Goal: Task Accomplishment & Management: Manage account settings

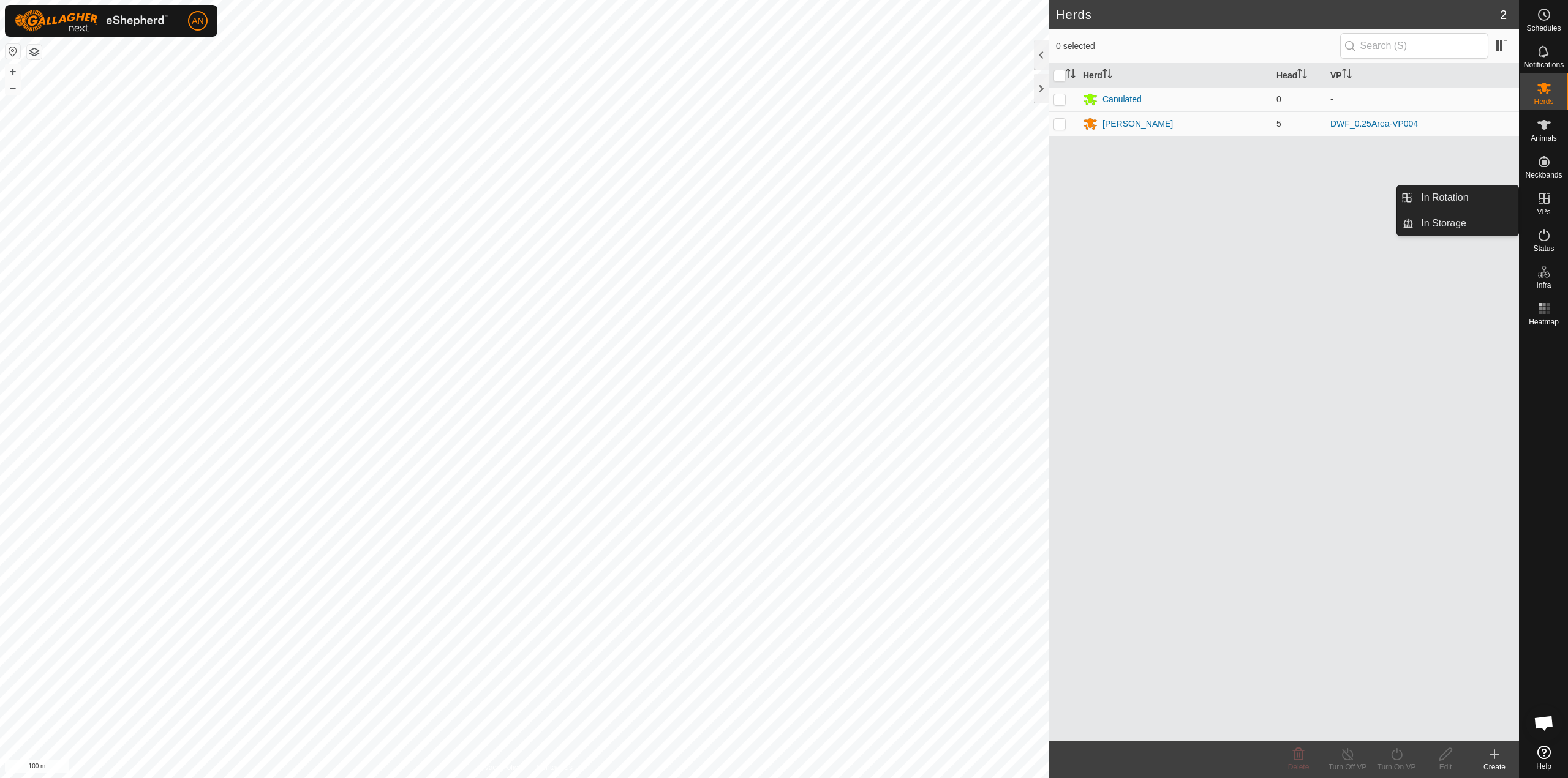
click at [1545, 205] on es-virtualpaddocks-svg-icon at bounding box center [1544, 199] width 22 height 20
click at [1546, 205] on es-virtualpaddocks-svg-icon at bounding box center [1544, 199] width 22 height 20
click at [1546, 198] on icon at bounding box center [1543, 198] width 11 height 11
click at [1546, 203] on icon at bounding box center [1543, 198] width 11 height 11
click at [1109, 123] on div "[PERSON_NAME]" at bounding box center [1138, 124] width 71 height 13
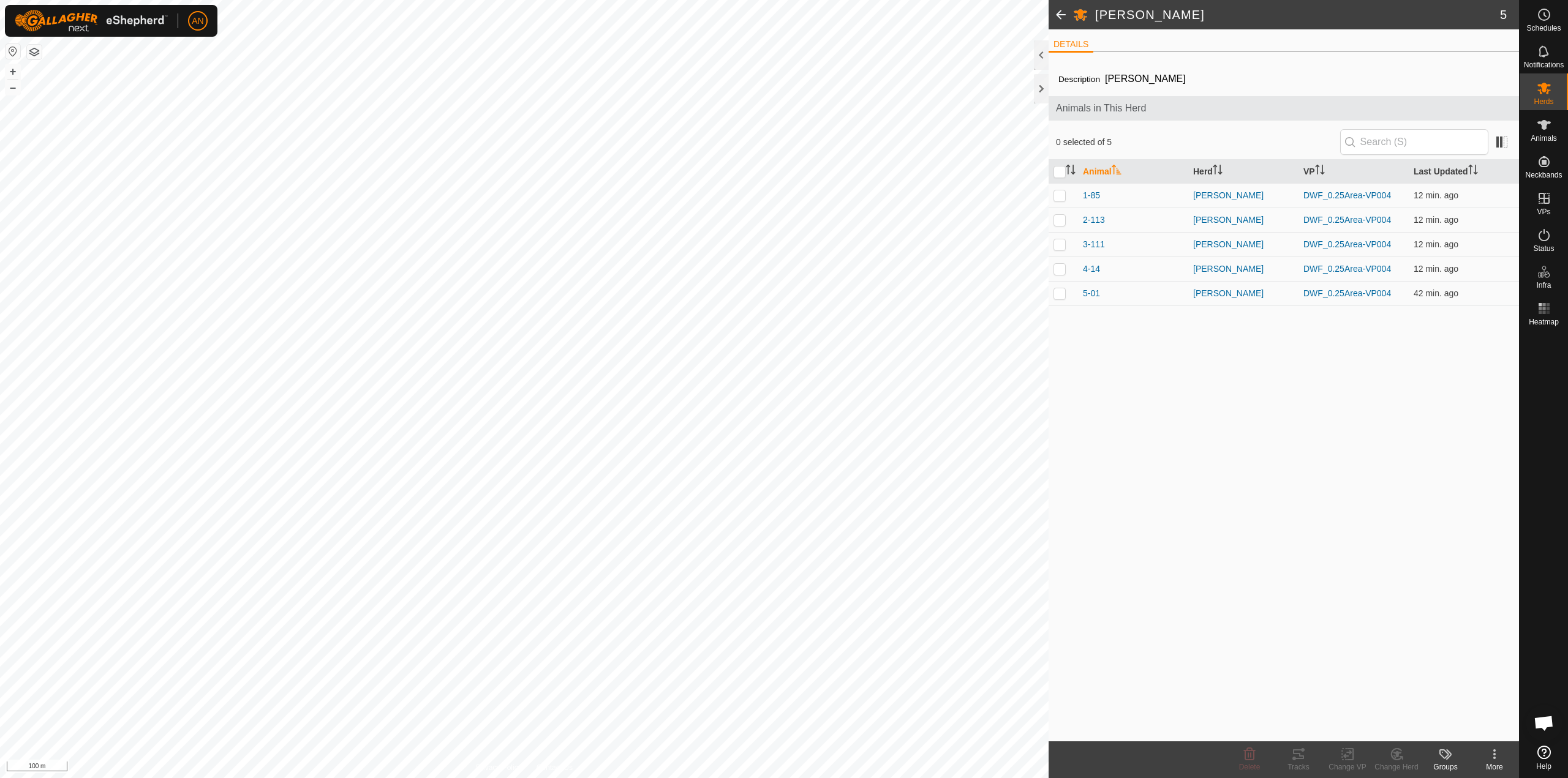
click at [1225, 97] on div "Animals in This Herd" at bounding box center [1284, 108] width 470 height 25
click at [1061, 17] on span at bounding box center [1061, 15] width 25 height 30
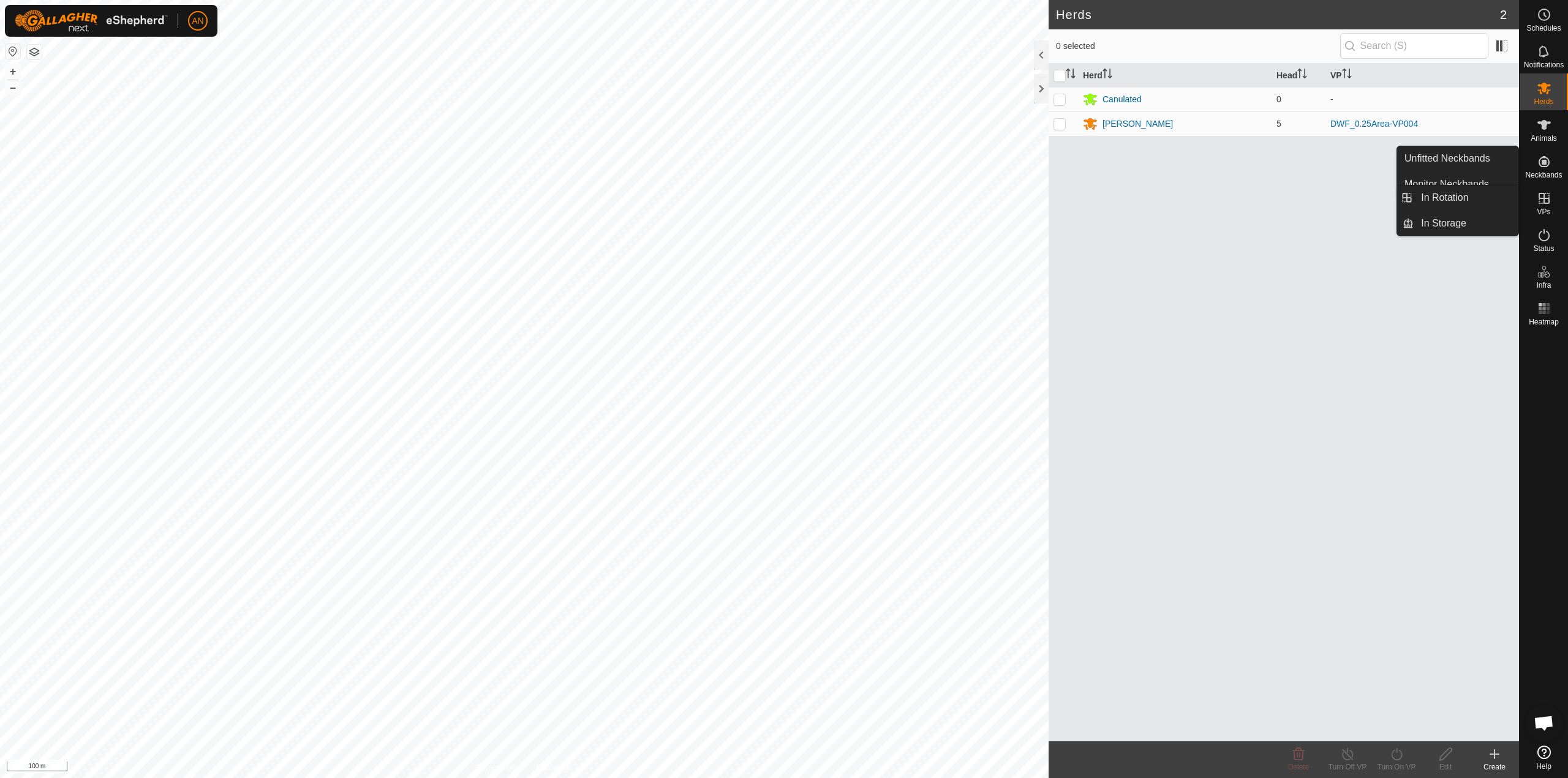
click at [1552, 203] on es-virtualpaddocks-svg-icon at bounding box center [1544, 199] width 22 height 20
click at [1486, 202] on link "In Rotation" at bounding box center [1465, 198] width 104 height 25
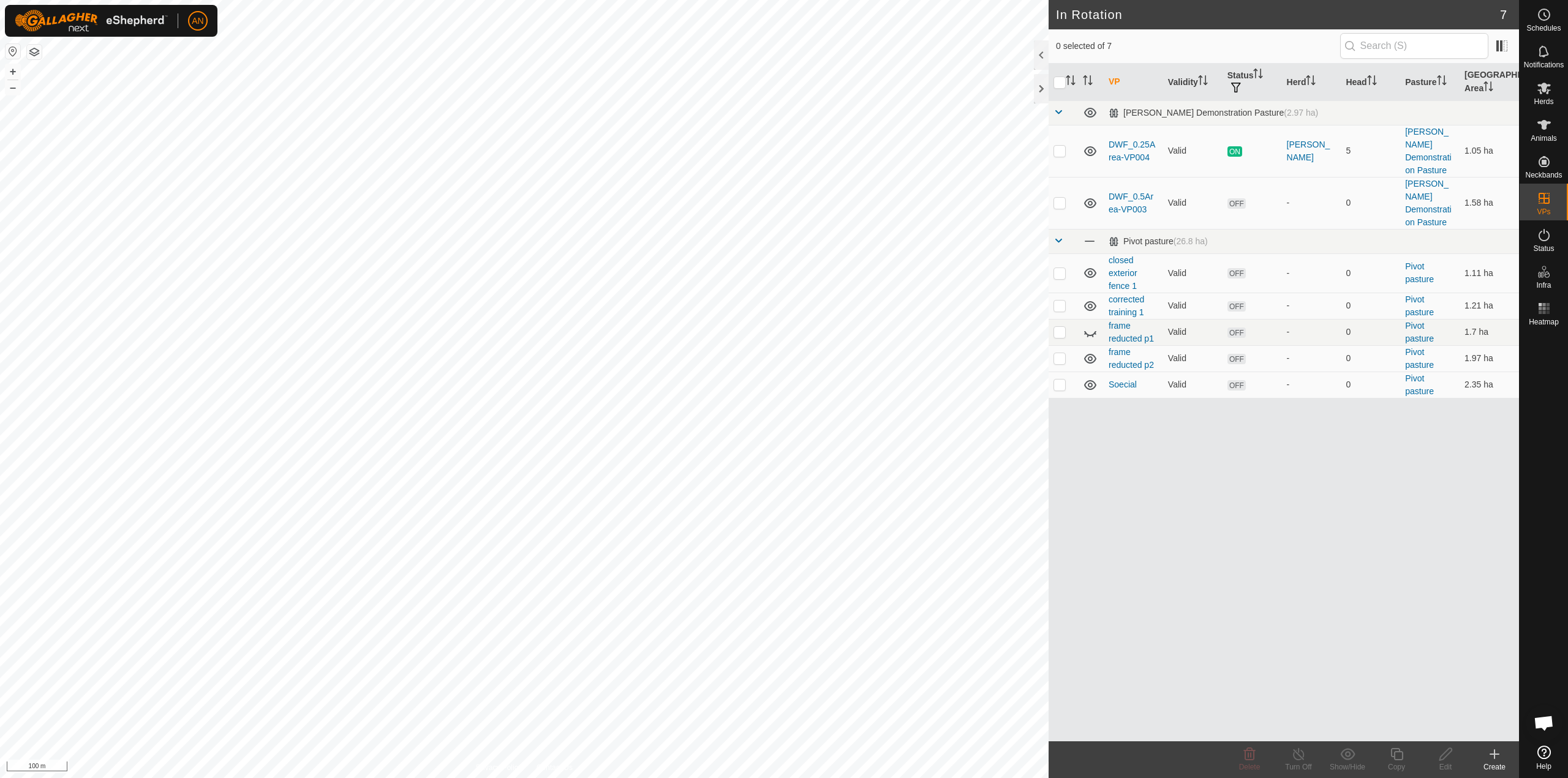
click at [1495, 766] on div "Create" at bounding box center [1495, 766] width 49 height 11
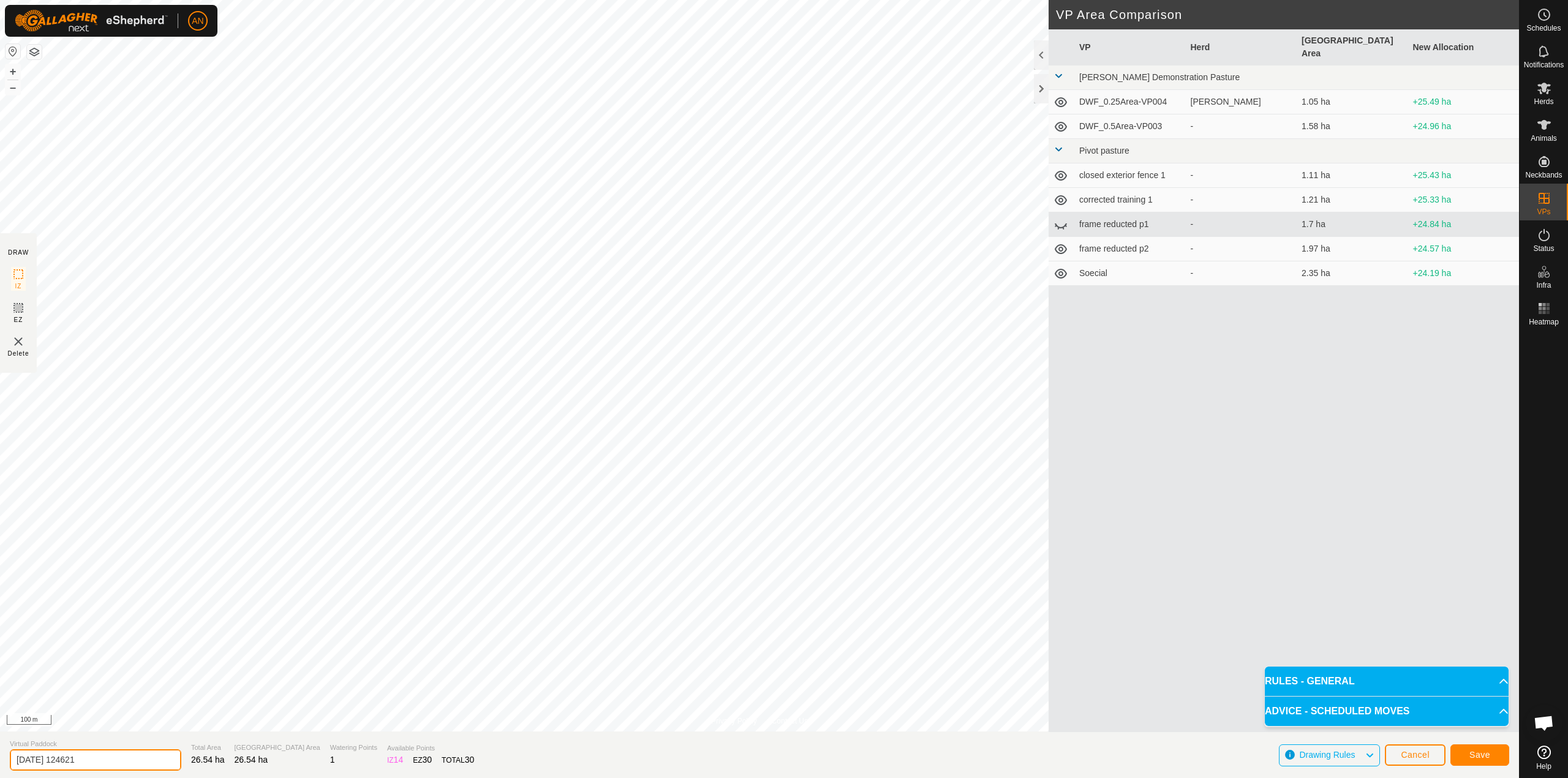
drag, startPoint x: 108, startPoint y: 761, endPoint x: 0, endPoint y: 766, distance: 108.1
click at [0, 766] on section "Virtual Paddock [DATE] 124621 Total Area 26.54 ha Grazing Area 26.54 ha Waterin…" at bounding box center [759, 755] width 1519 height 47
type input "Holding Paddock_1"
click at [1487, 759] on span "Save" at bounding box center [1479, 755] width 21 height 10
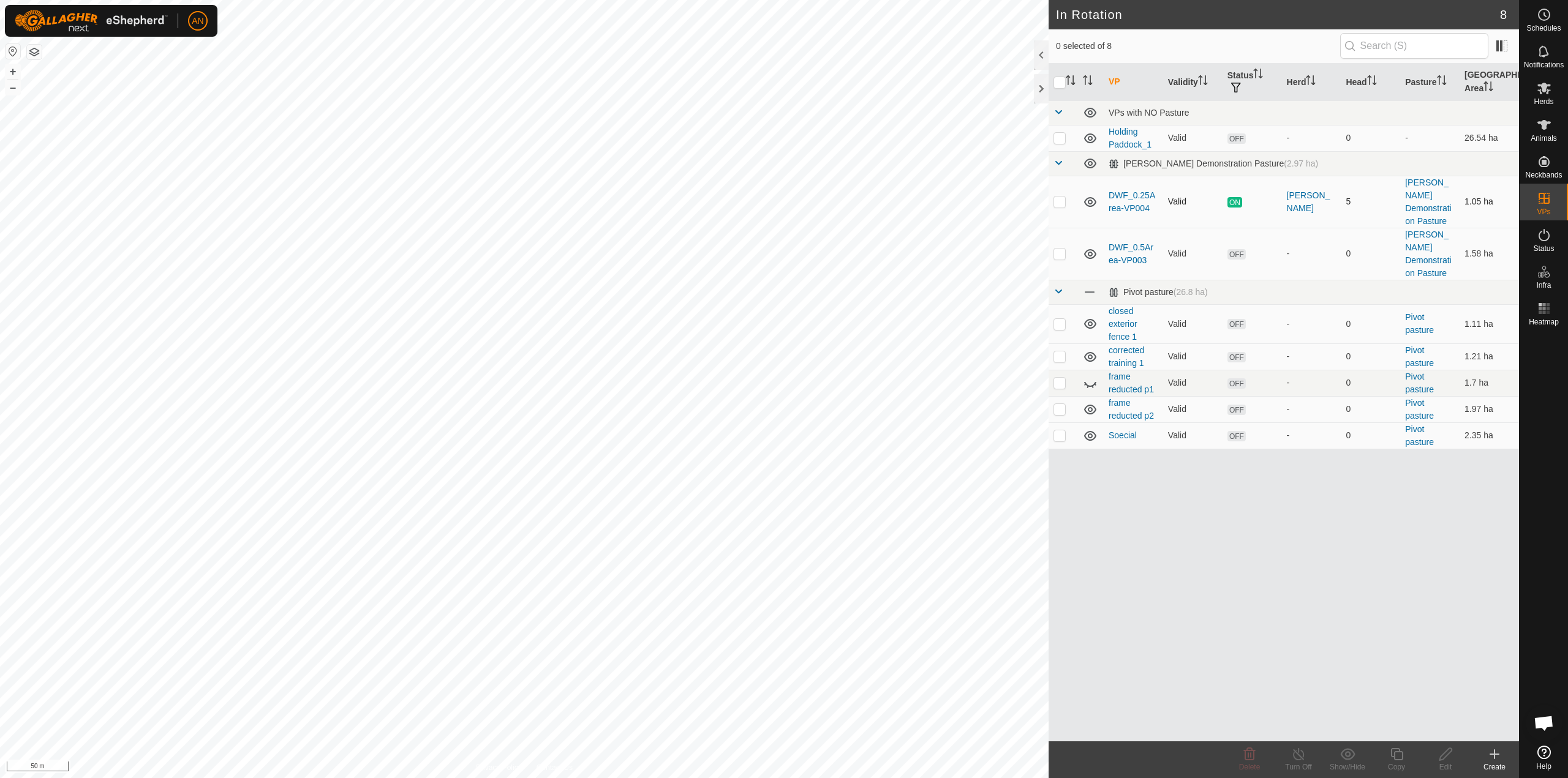
click at [1059, 199] on p-checkbox at bounding box center [1059, 201] width 12 height 10
checkbox input "false"
click at [1087, 195] on icon at bounding box center [1091, 202] width 15 height 15
click at [1092, 246] on icon at bounding box center [1091, 254] width 15 height 15
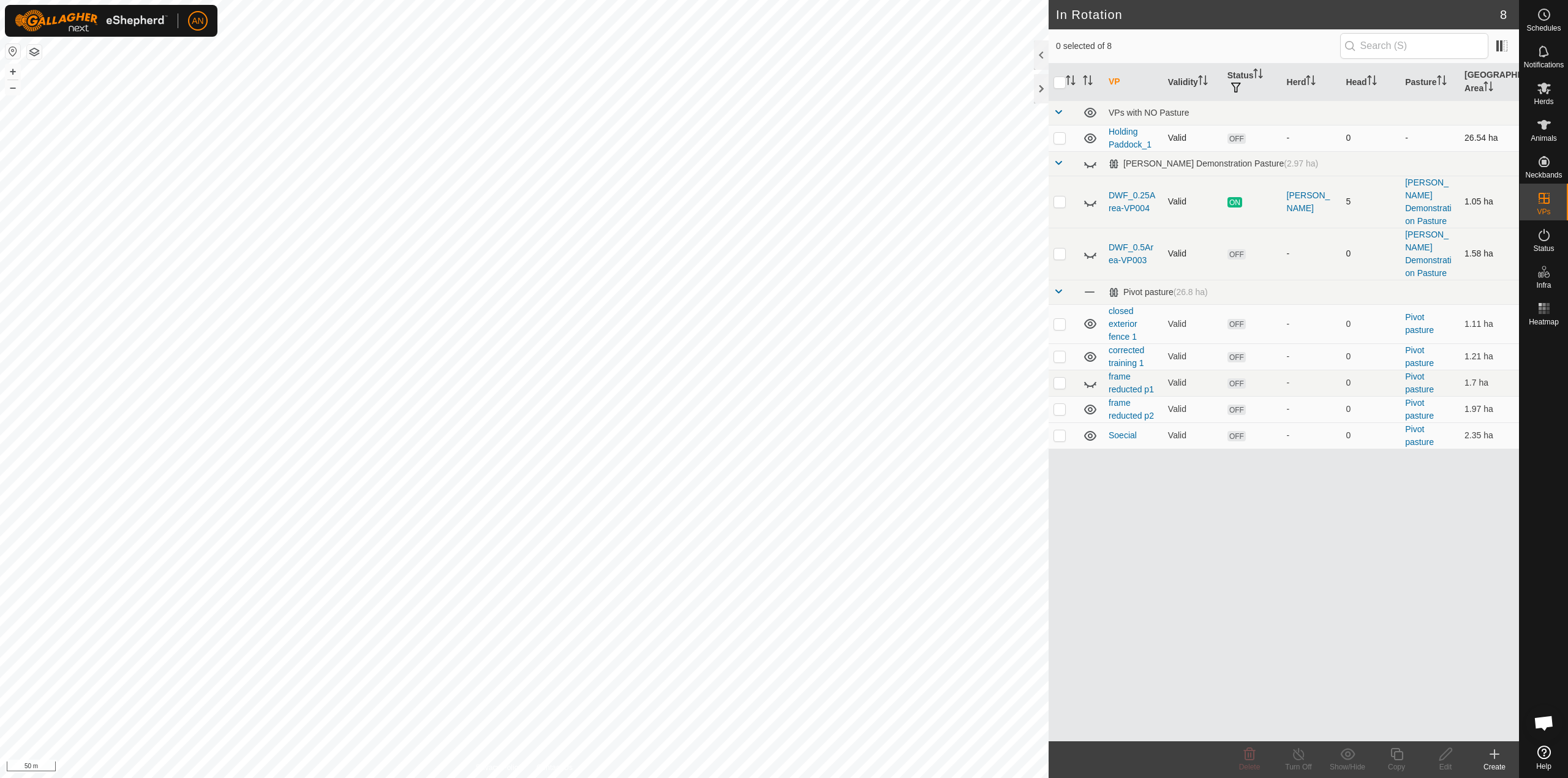
click at [1054, 139] on p-checkbox at bounding box center [1059, 138] width 12 height 10
checkbox input "true"
click at [1443, 752] on icon at bounding box center [1446, 754] width 16 height 15
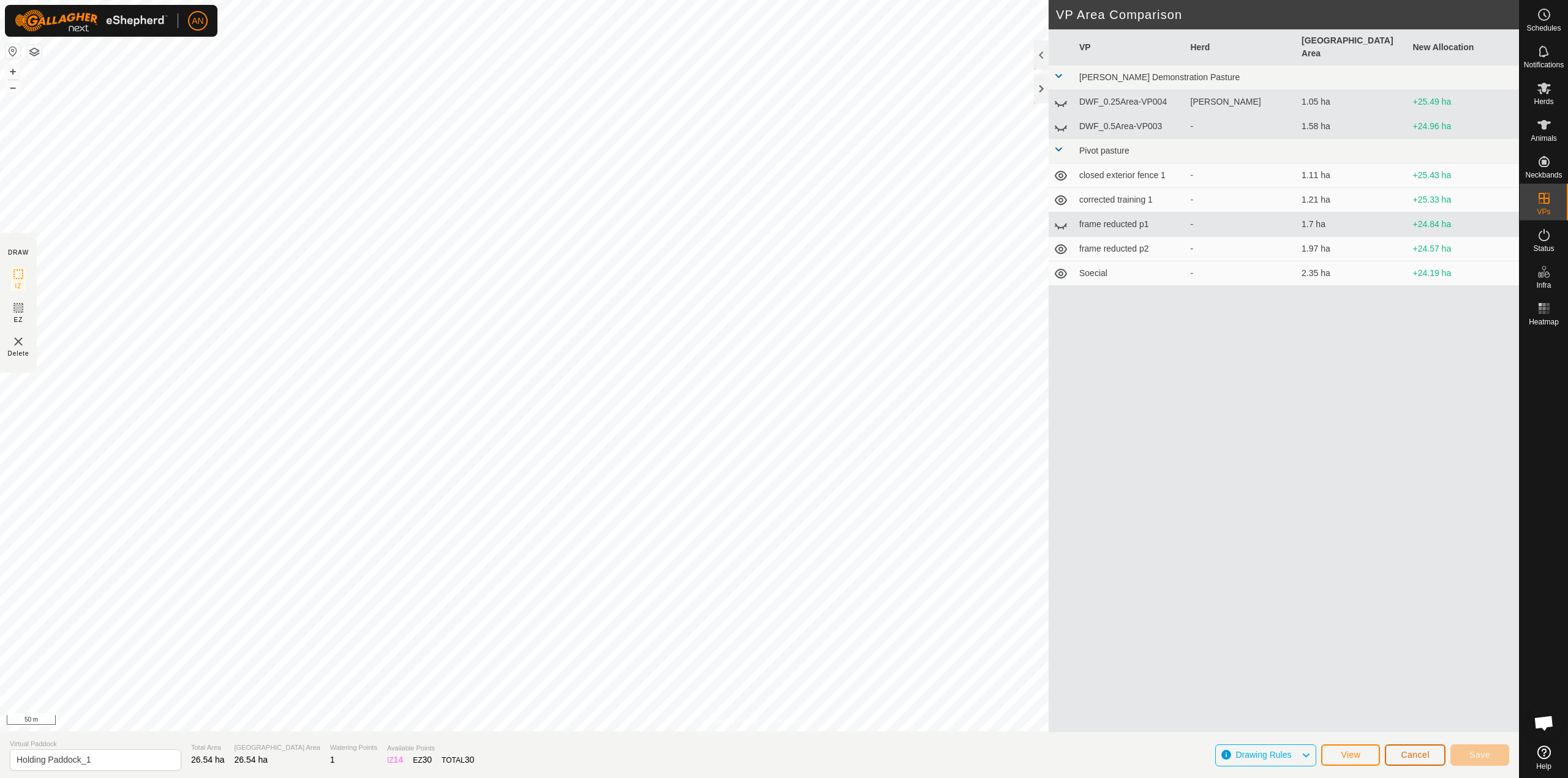
click at [1414, 754] on span "Cancel" at bounding box center [1415, 755] width 29 height 10
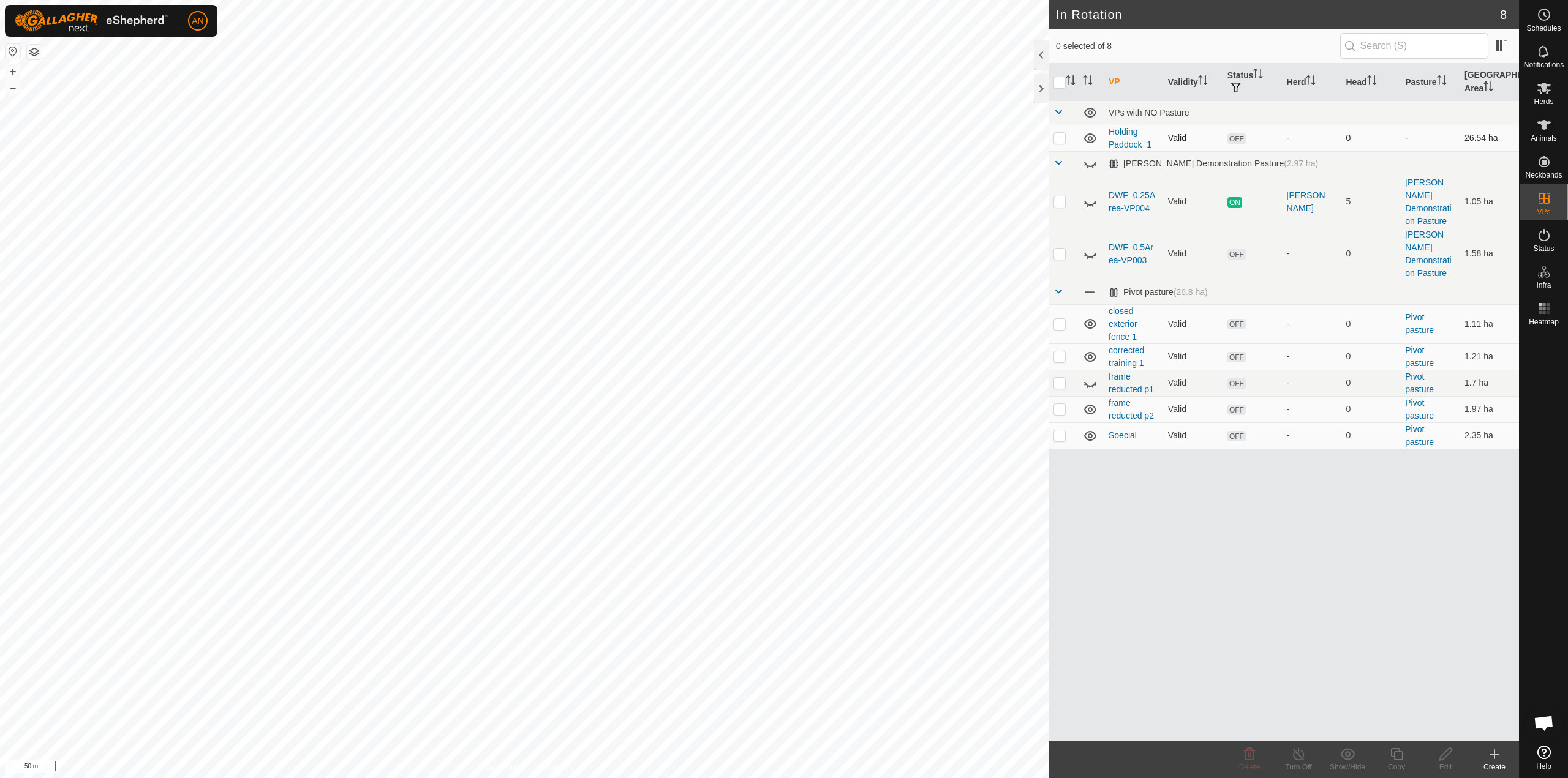
drag, startPoint x: 1103, startPoint y: 135, endPoint x: 1095, endPoint y: 134, distance: 8.1
click at [1095, 134] on td at bounding box center [1091, 138] width 25 height 26
click at [1497, 47] on span at bounding box center [1502, 46] width 20 height 20
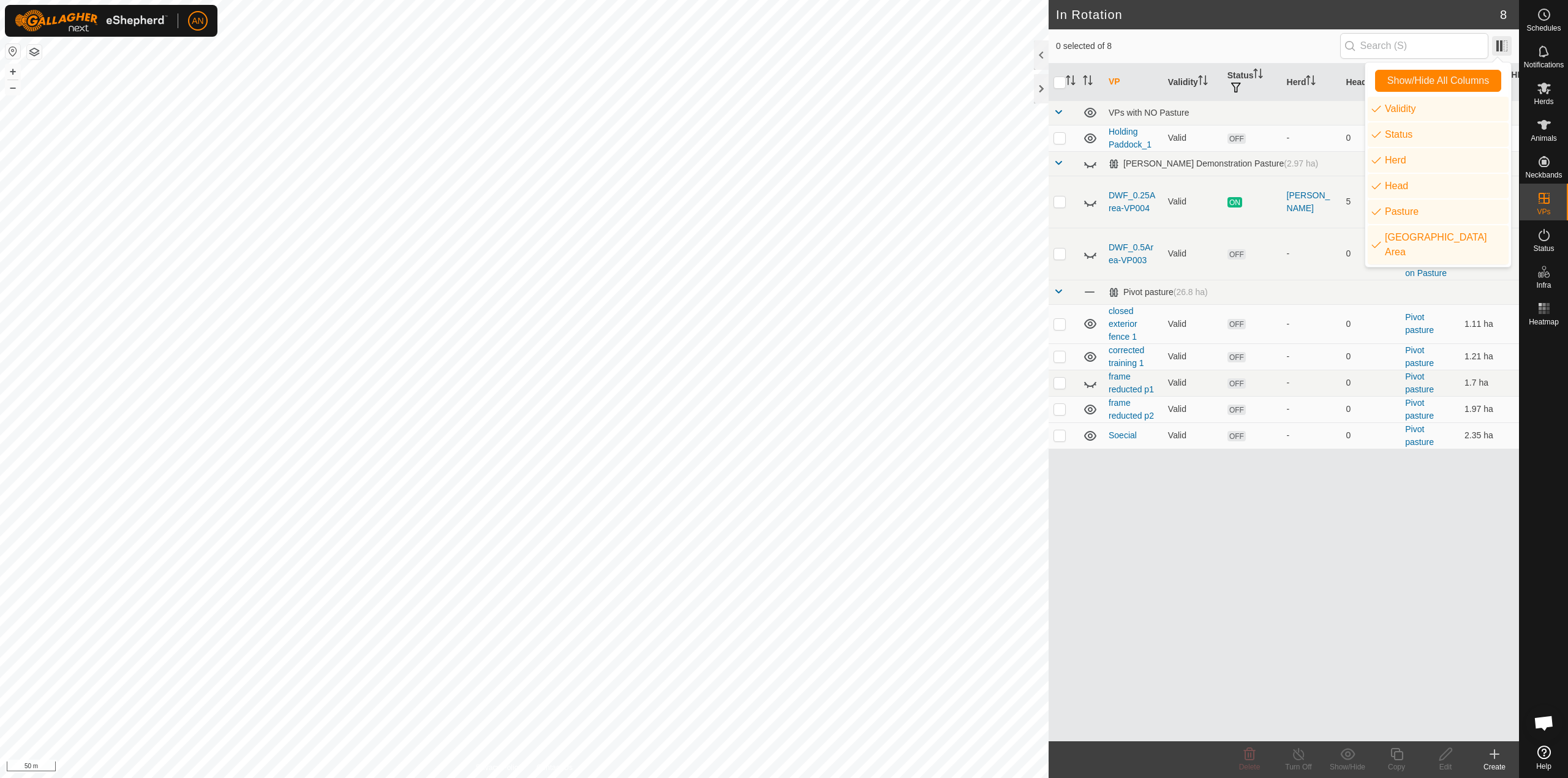
click at [1497, 47] on span at bounding box center [1502, 46] width 20 height 20
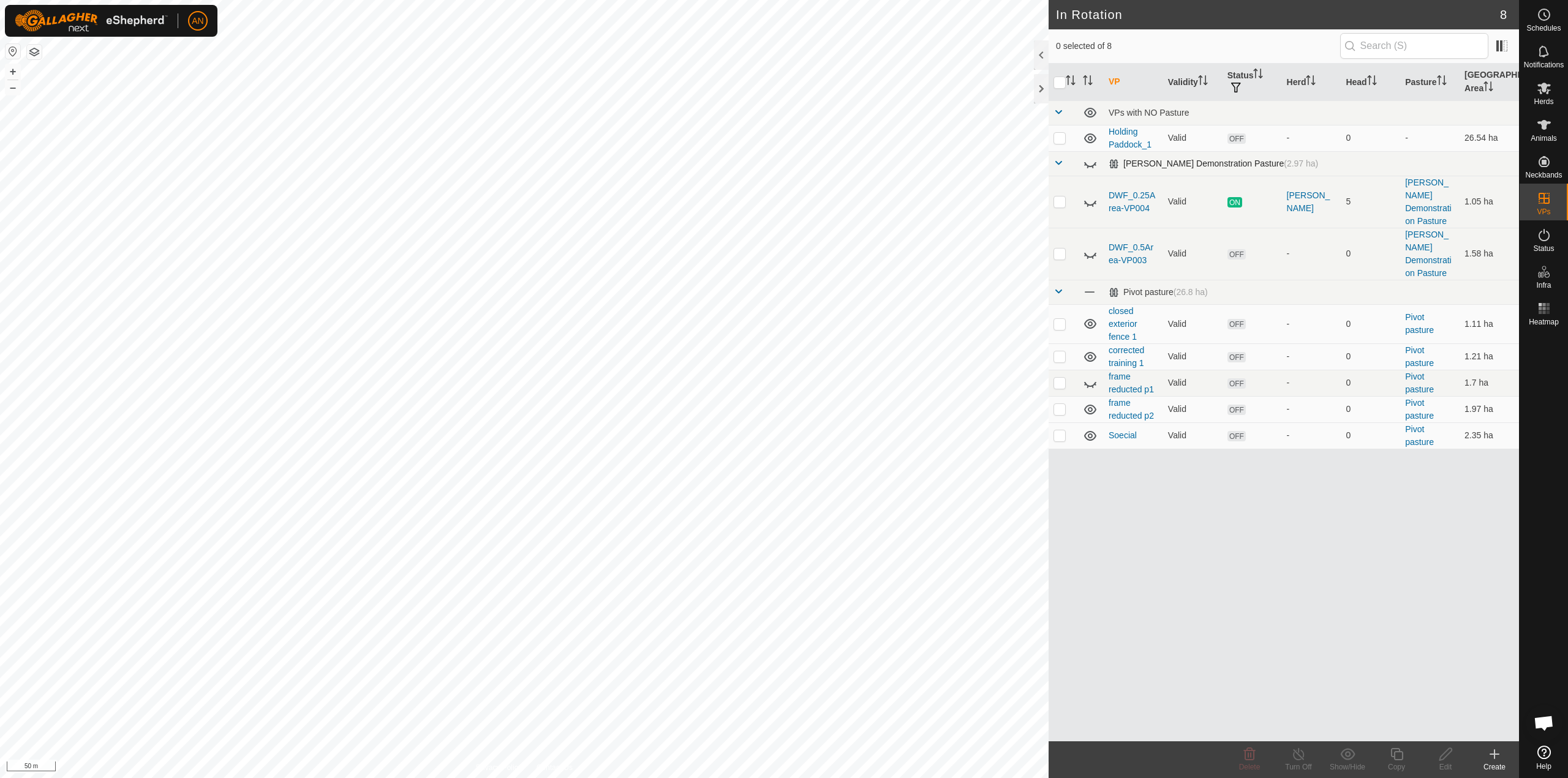
click at [1062, 164] on span at bounding box center [1058, 163] width 10 height 10
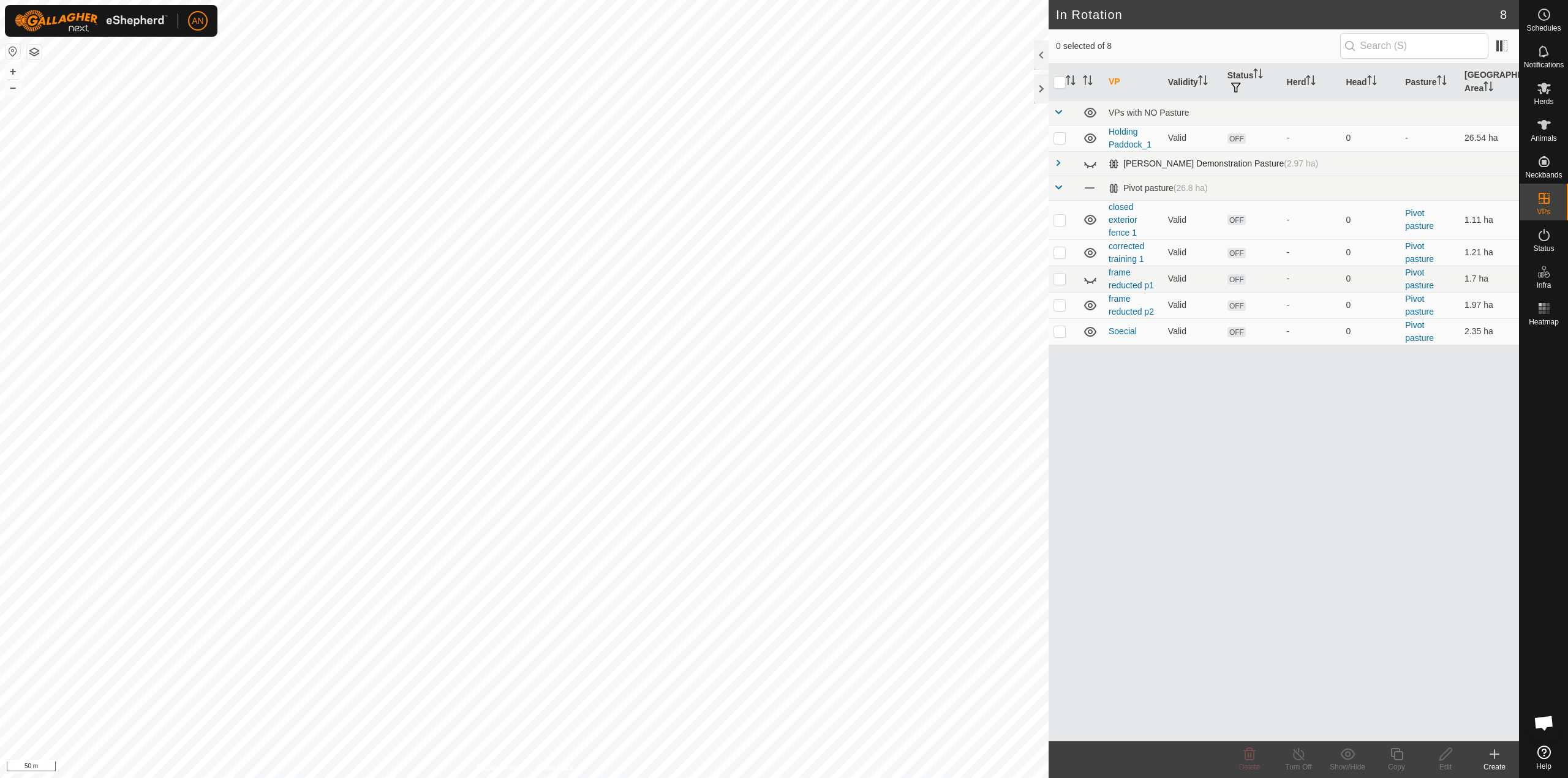
click at [1062, 164] on span at bounding box center [1058, 163] width 10 height 10
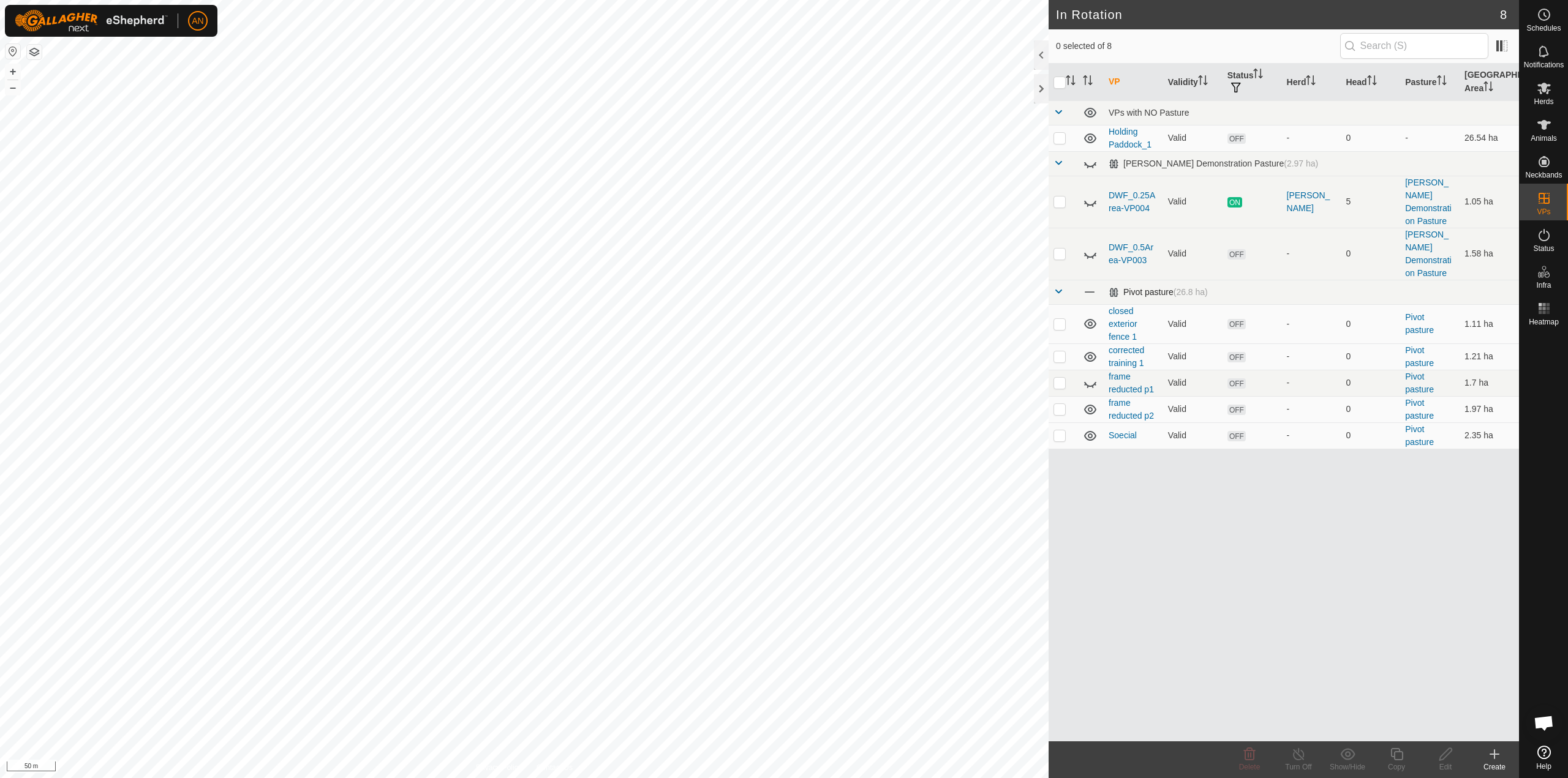
click at [1058, 287] on span at bounding box center [1058, 292] width 10 height 10
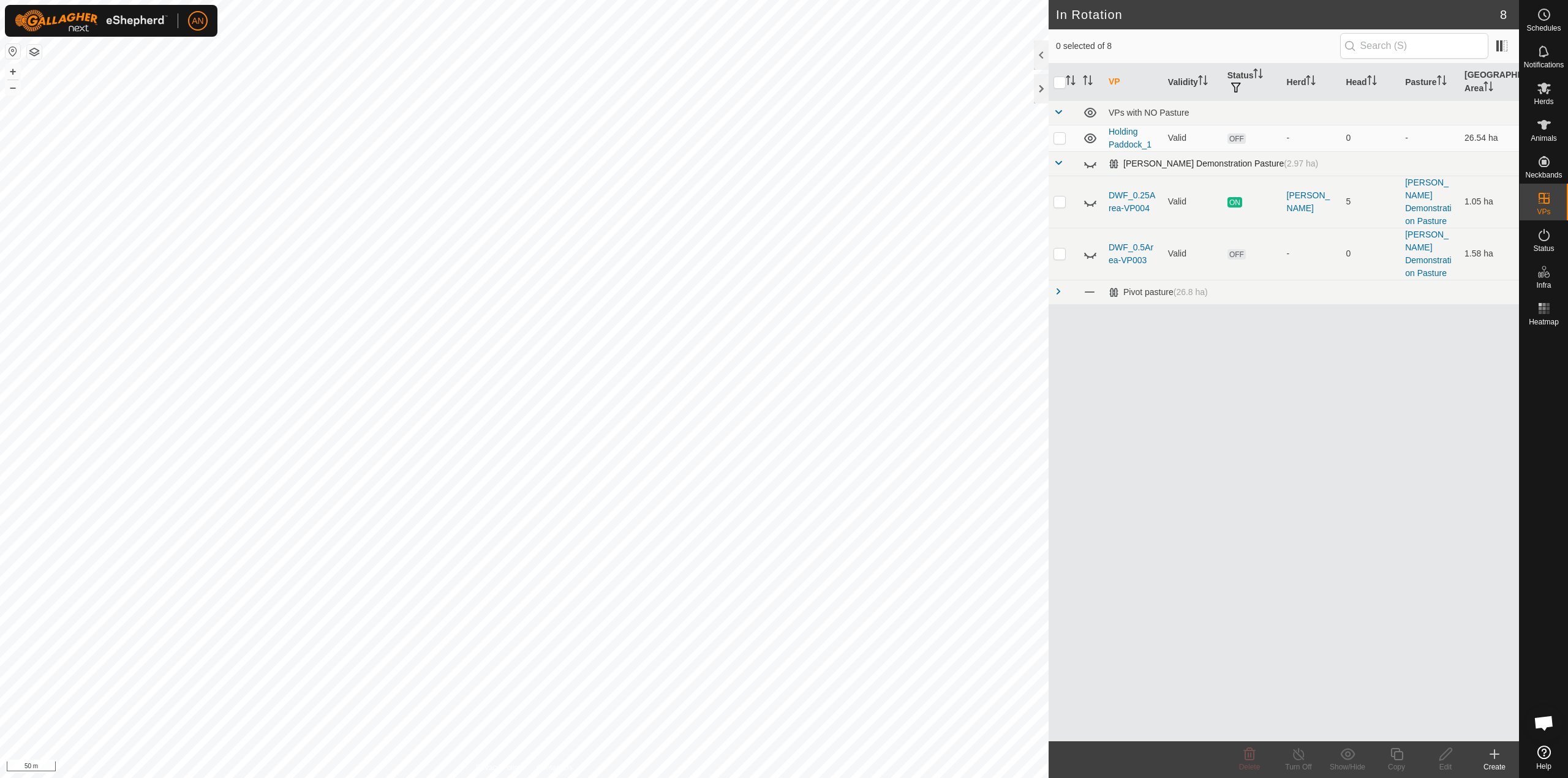
click at [1305, 164] on td "[PERSON_NAME] Demonstration Pasture (2.97 ha)" at bounding box center [1311, 163] width 415 height 25
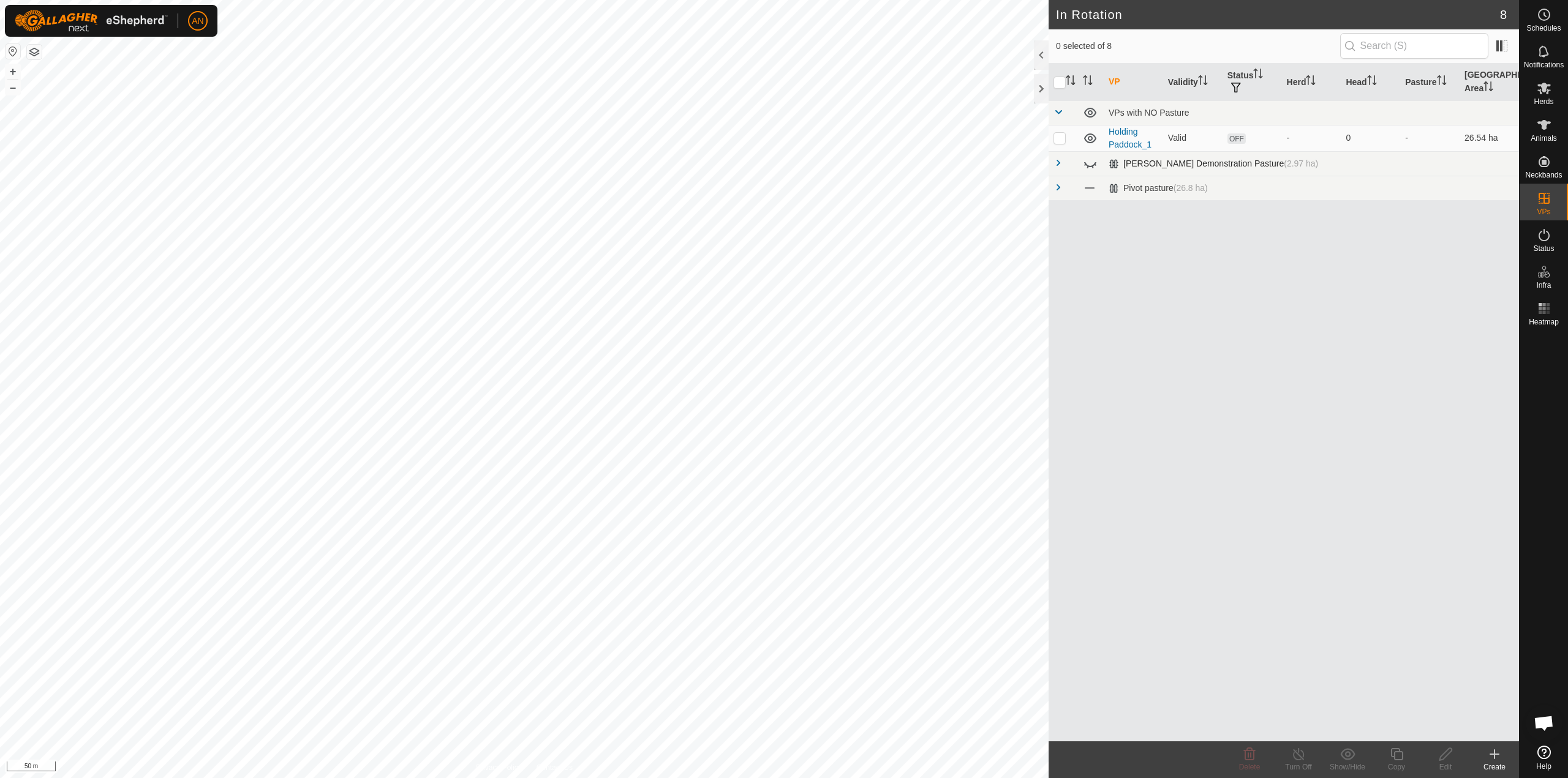
click at [1305, 164] on td "[PERSON_NAME] Demonstration Pasture (2.97 ha)" at bounding box center [1311, 163] width 415 height 25
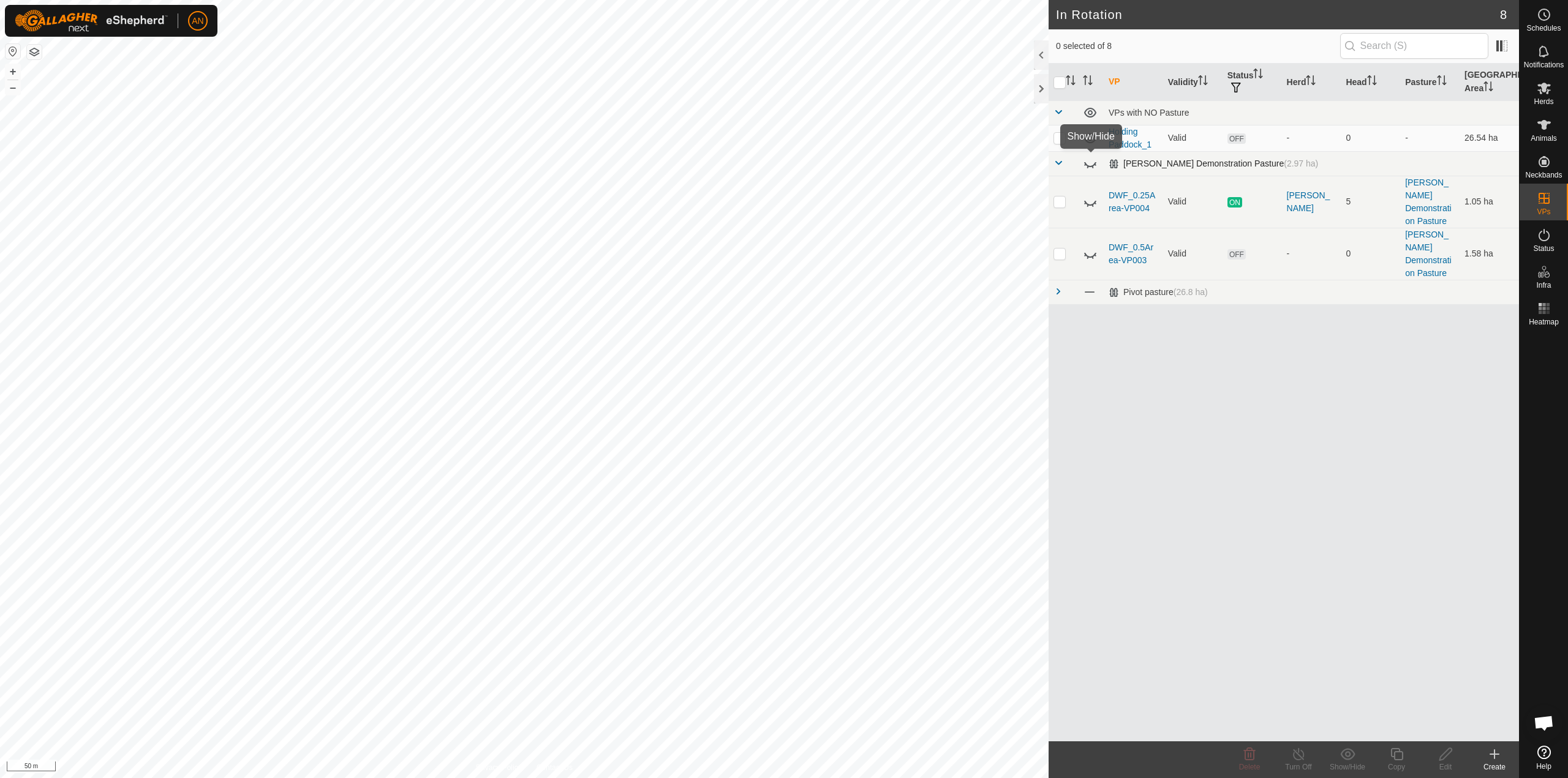
click at [1091, 166] on icon at bounding box center [1090, 165] width 12 height 5
click at [1091, 166] on icon at bounding box center [1091, 163] width 15 height 15
click at [1043, 90] on div at bounding box center [1041, 89] width 15 height 30
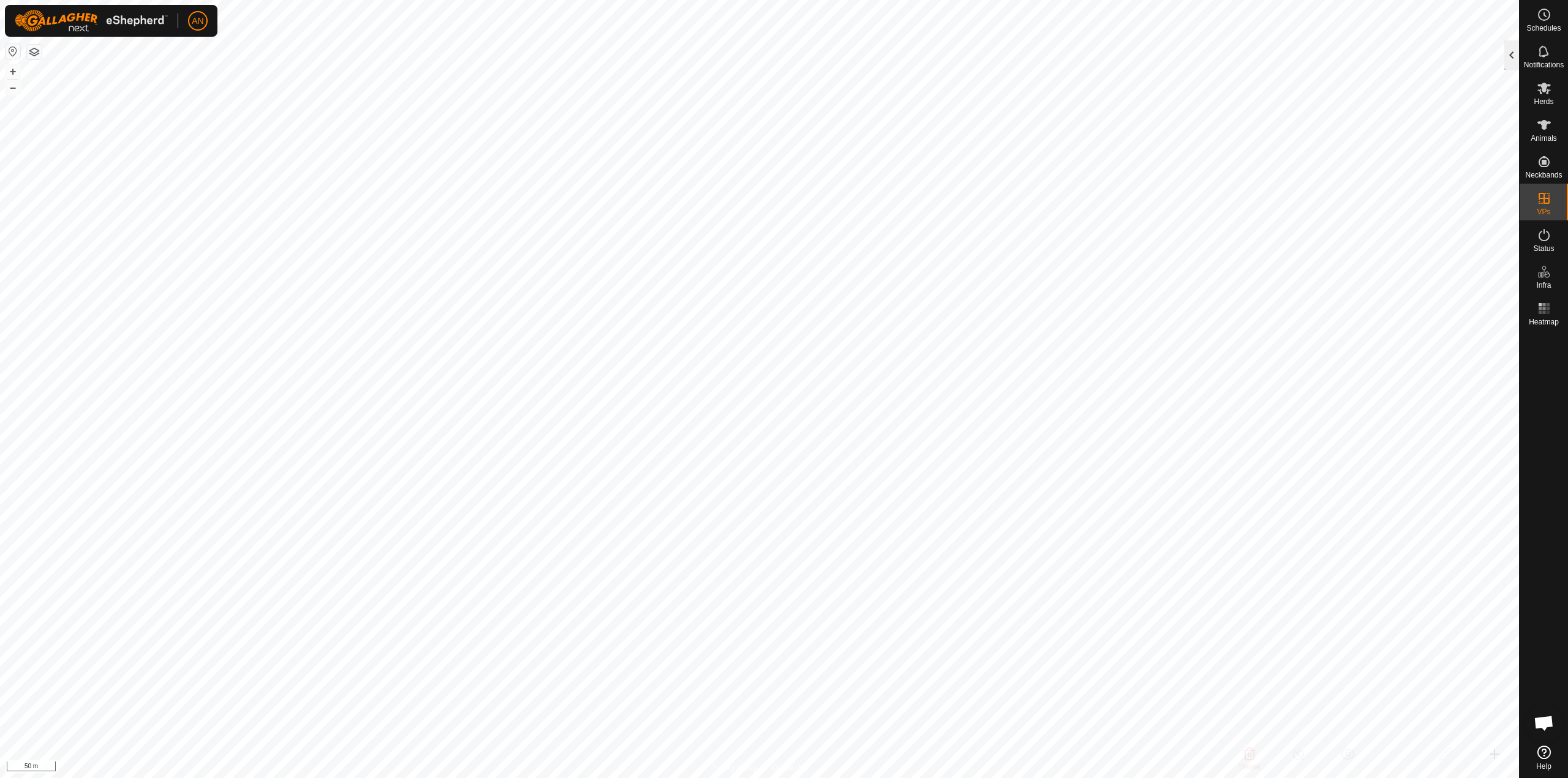
click at [1506, 59] on div at bounding box center [1511, 55] width 15 height 30
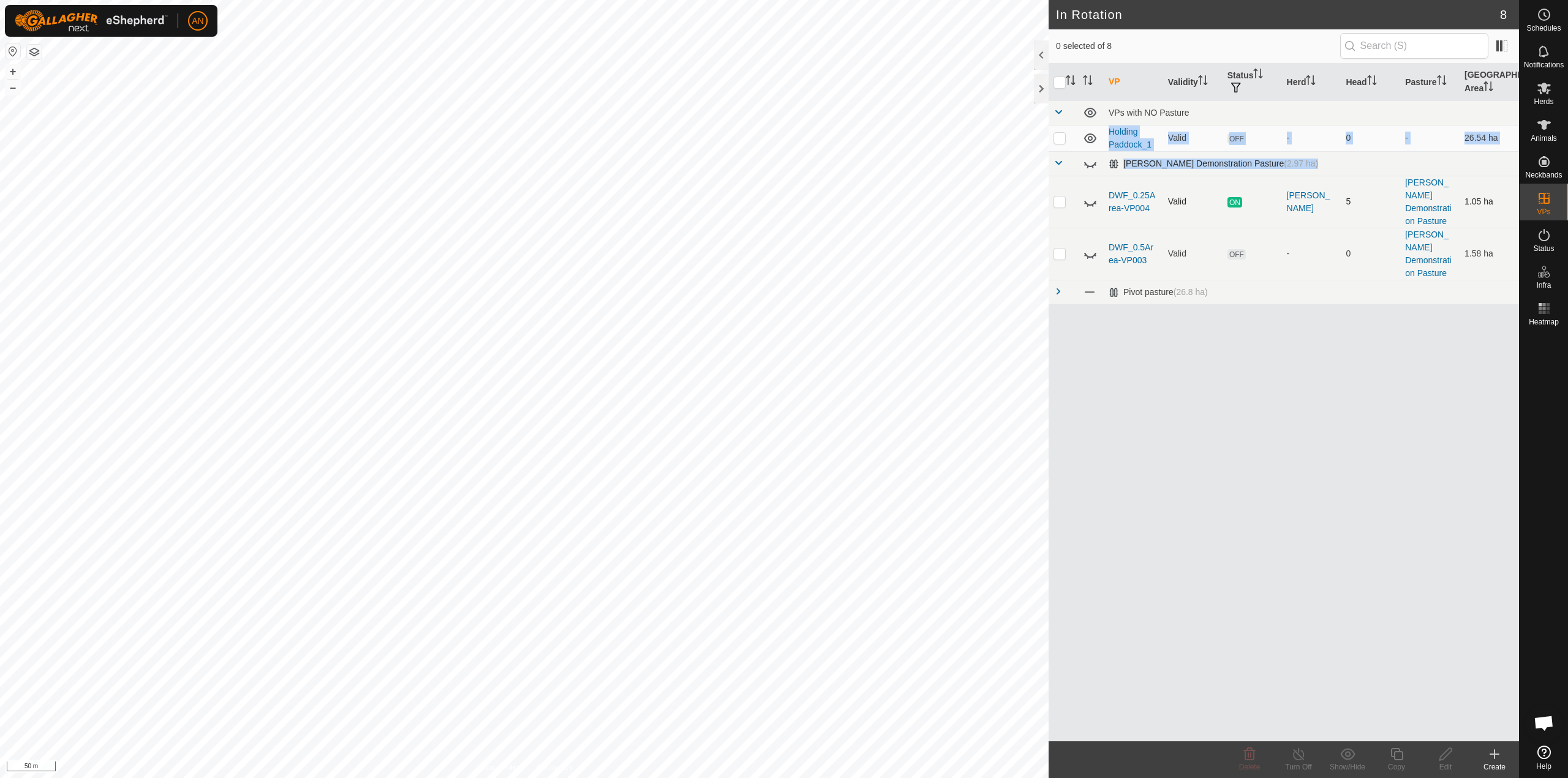
drag, startPoint x: 1074, startPoint y: 136, endPoint x: 1077, endPoint y: 202, distance: 66.1
click at [1077, 202] on tbody "VPs with NO Pasture Holding Paddock_1 Valid OFF - 0 - 26.54 [PERSON_NAME] Demon…" at bounding box center [1284, 202] width 470 height 204
click at [1319, 446] on div "VP Validity Status Herd Head Pasture Grazing Area VPs with NO Pasture Holding P…" at bounding box center [1284, 403] width 470 height 678
click at [1062, 140] on p-checkbox at bounding box center [1059, 138] width 12 height 10
checkbox input "true"
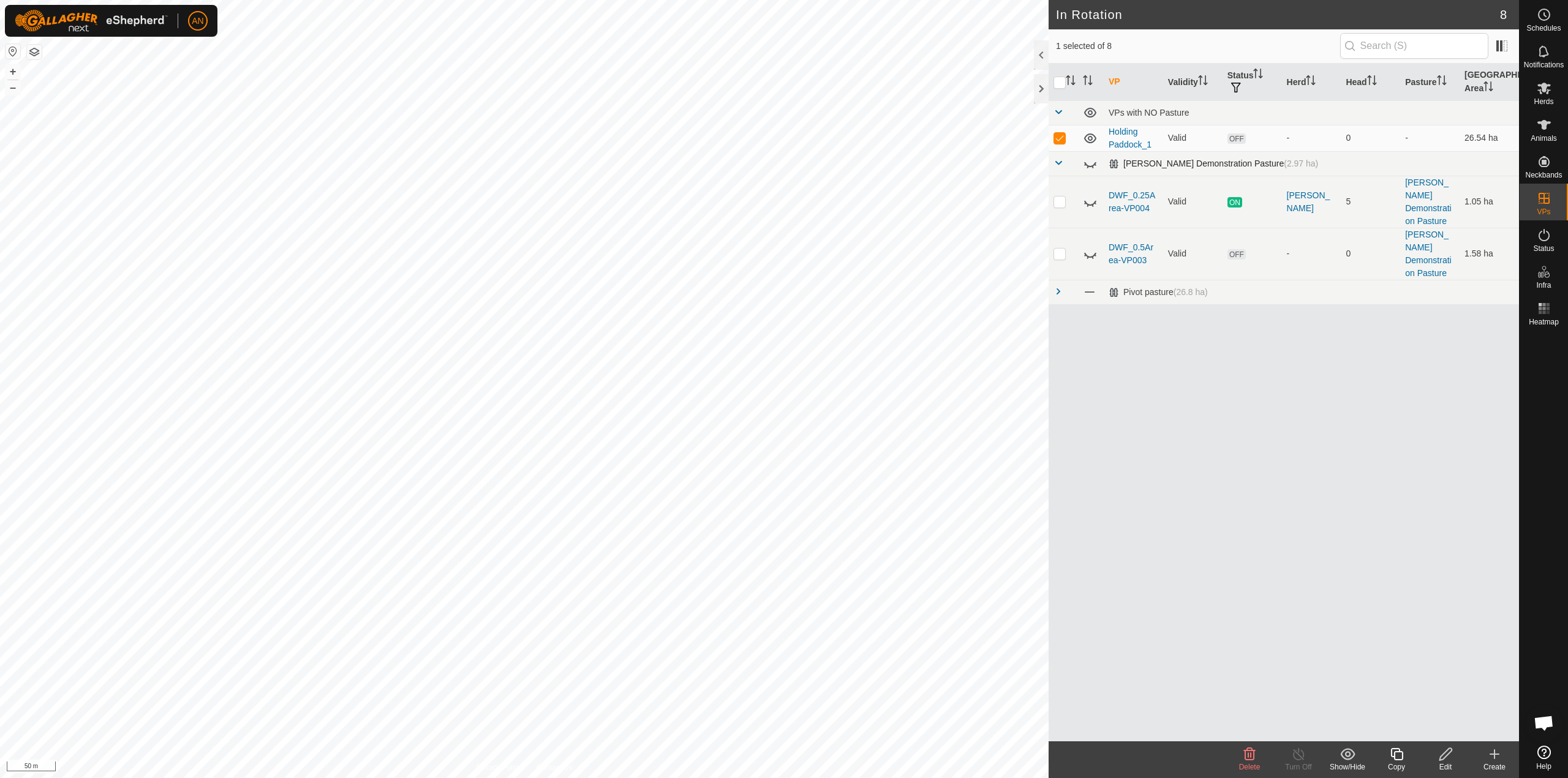
drag, startPoint x: 1402, startPoint y: 763, endPoint x: 1449, endPoint y: 754, distance: 47.9
click at [1449, 754] on footer "Delete Turn Off Show/Hide Copy Edit Create" at bounding box center [1284, 760] width 470 height 37
click at [1449, 754] on icon at bounding box center [1446, 754] width 16 height 15
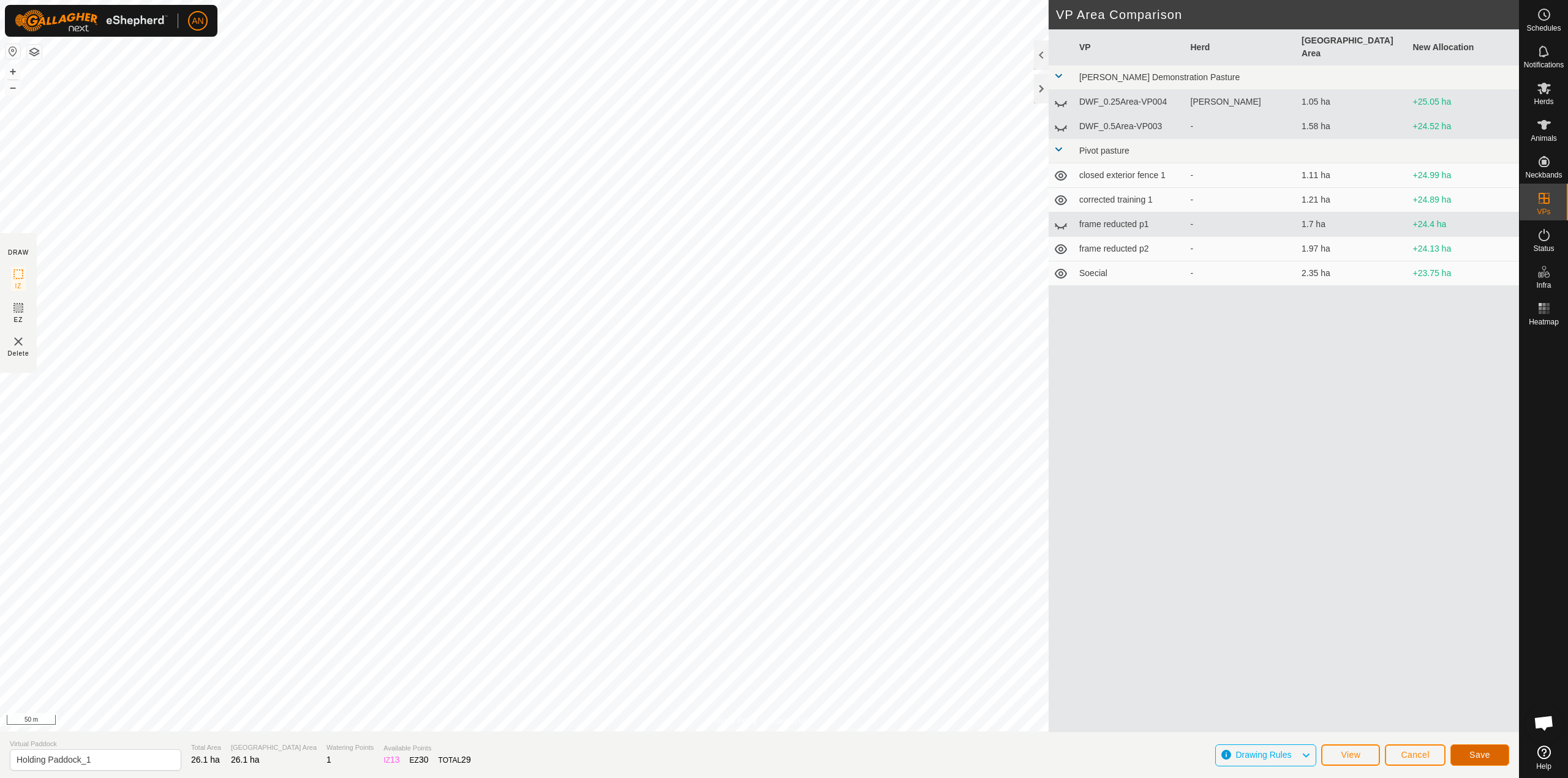
click at [1483, 753] on span "Save" at bounding box center [1479, 755] width 21 height 10
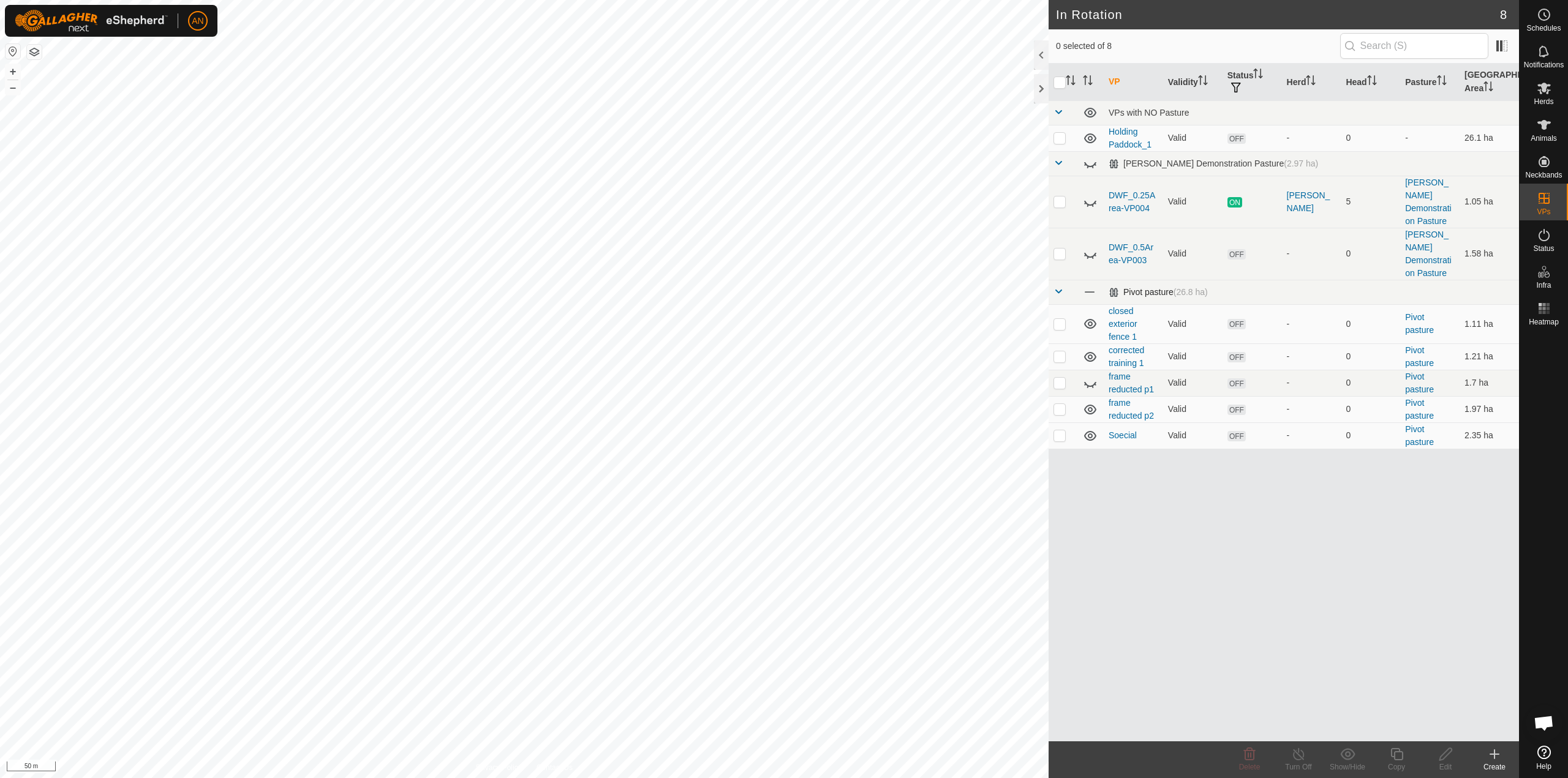
click at [1060, 287] on span at bounding box center [1058, 292] width 10 height 10
click at [1545, 93] on icon at bounding box center [1544, 88] width 15 height 15
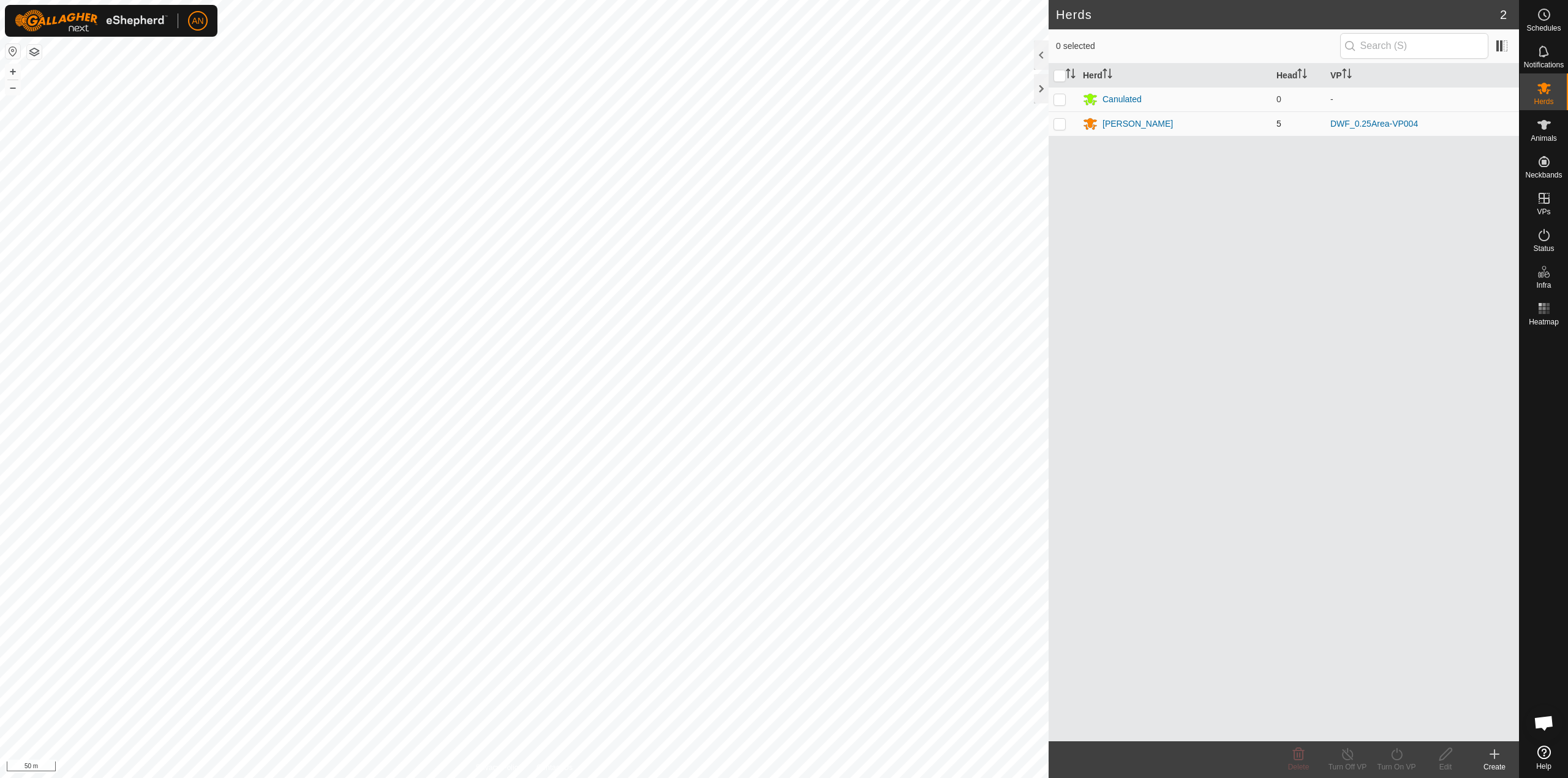
click at [1057, 125] on p-checkbox at bounding box center [1059, 124] width 12 height 10
checkbox input "true"
click at [1109, 124] on div "[PERSON_NAME]" at bounding box center [1138, 124] width 71 height 13
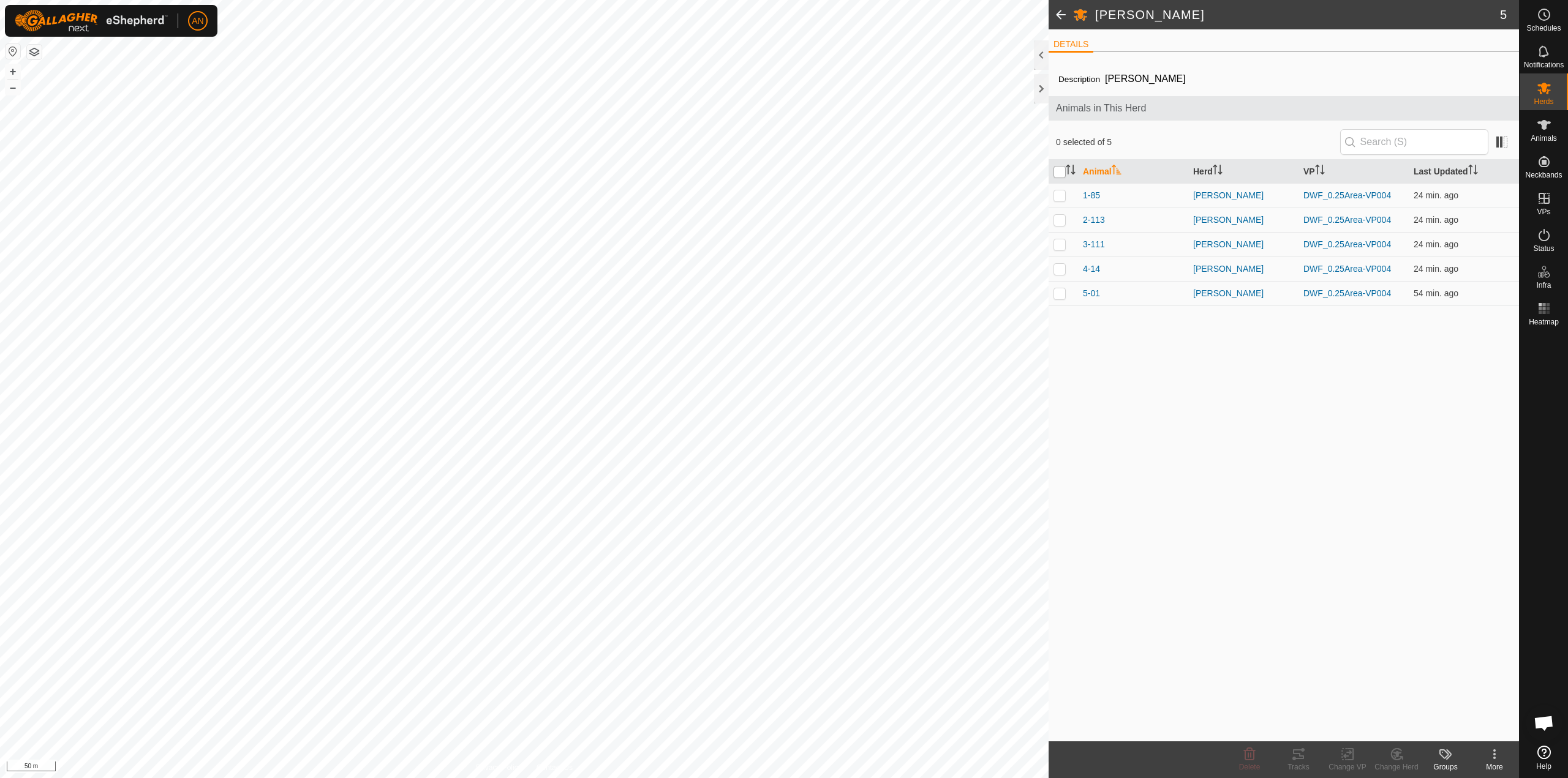
click at [1060, 173] on input "checkbox" at bounding box center [1059, 172] width 12 height 12
checkbox input "true"
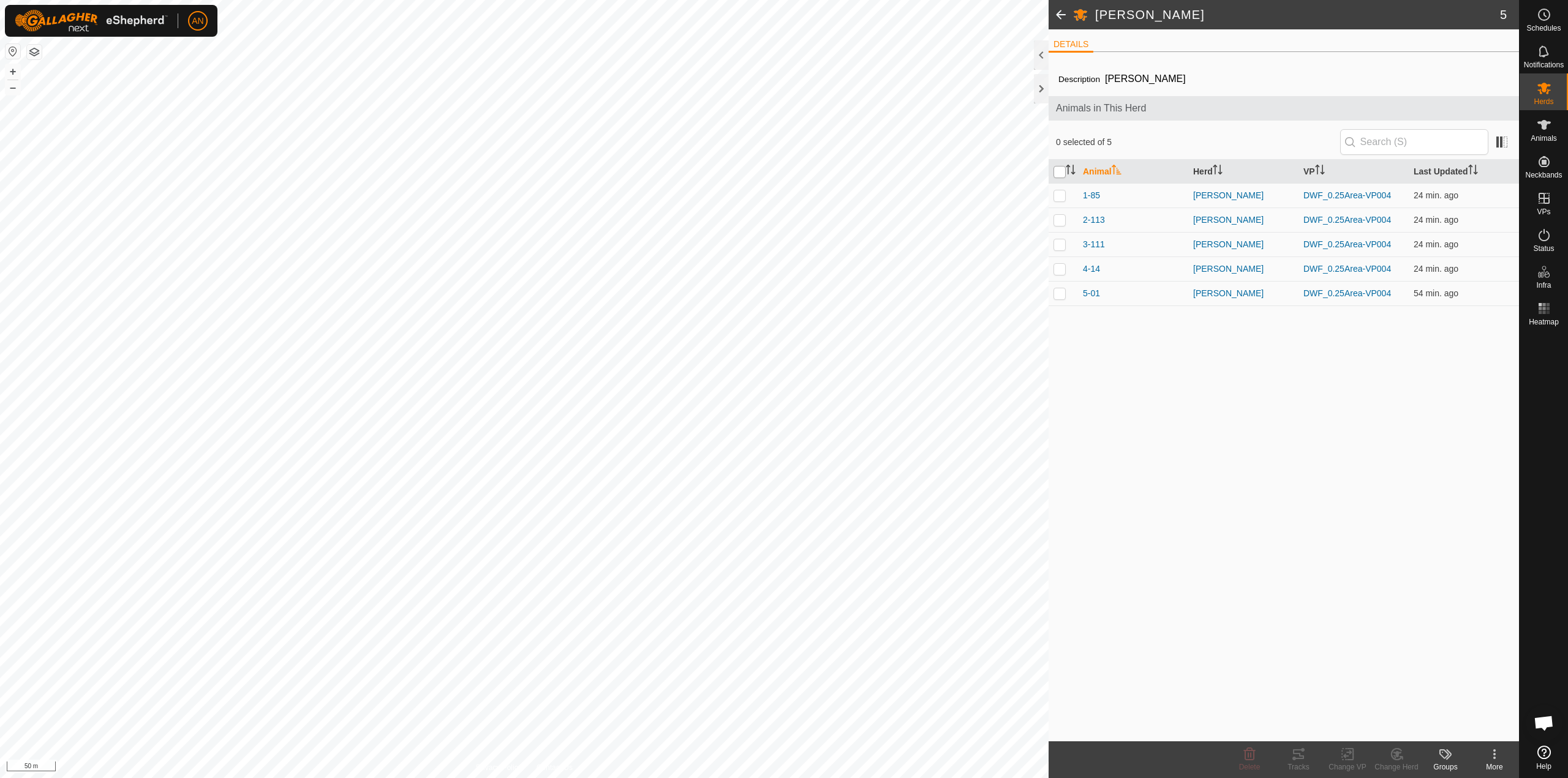
checkbox input "true"
click at [1295, 762] on div "Tracks" at bounding box center [1298, 766] width 49 height 11
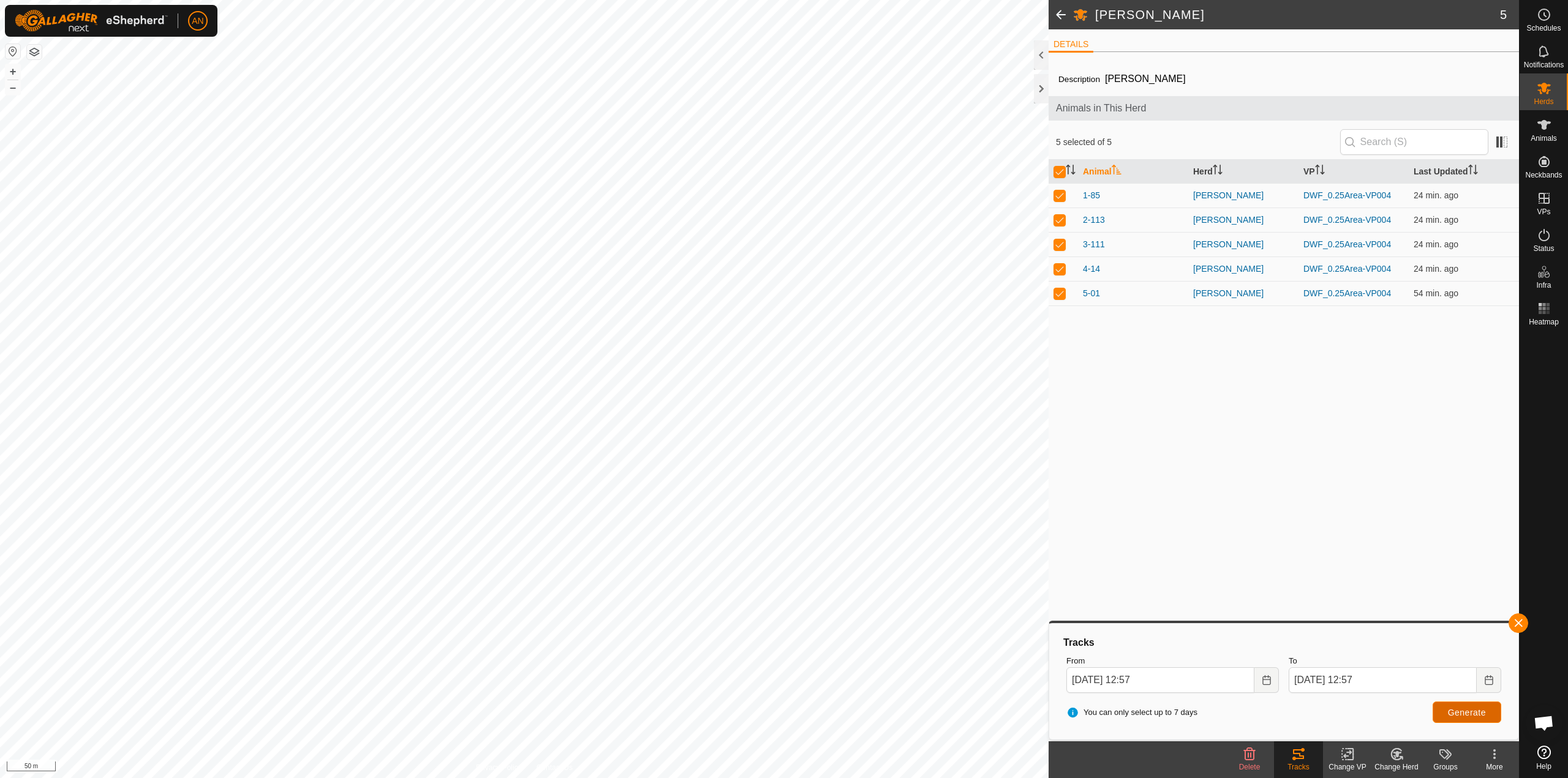
click at [1475, 716] on span "Generate" at bounding box center [1467, 713] width 38 height 10
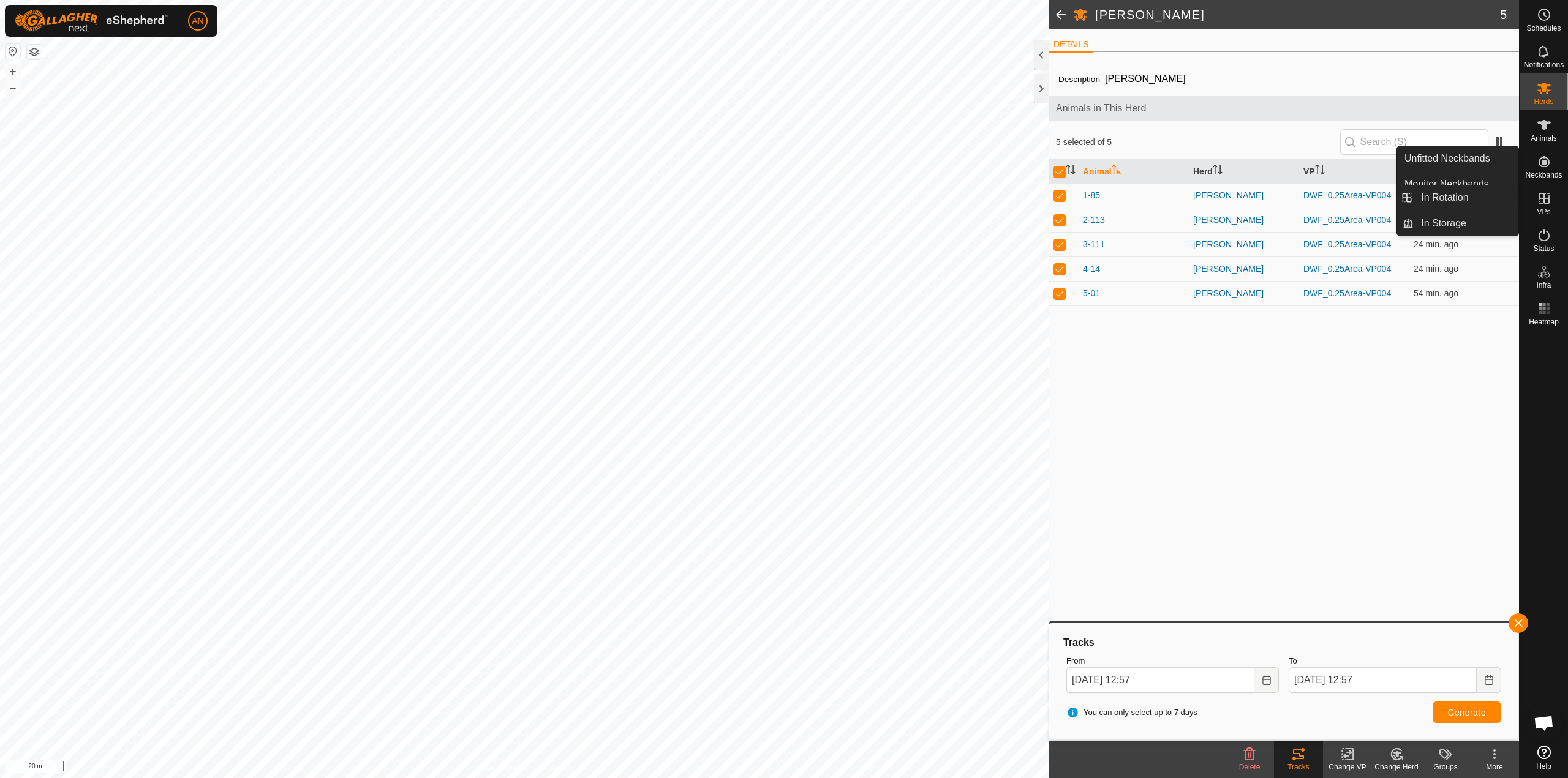
click at [1552, 196] on es-virtualpaddocks-svg-icon at bounding box center [1544, 199] width 22 height 20
click at [1487, 200] on link "In Rotation" at bounding box center [1465, 198] width 104 height 25
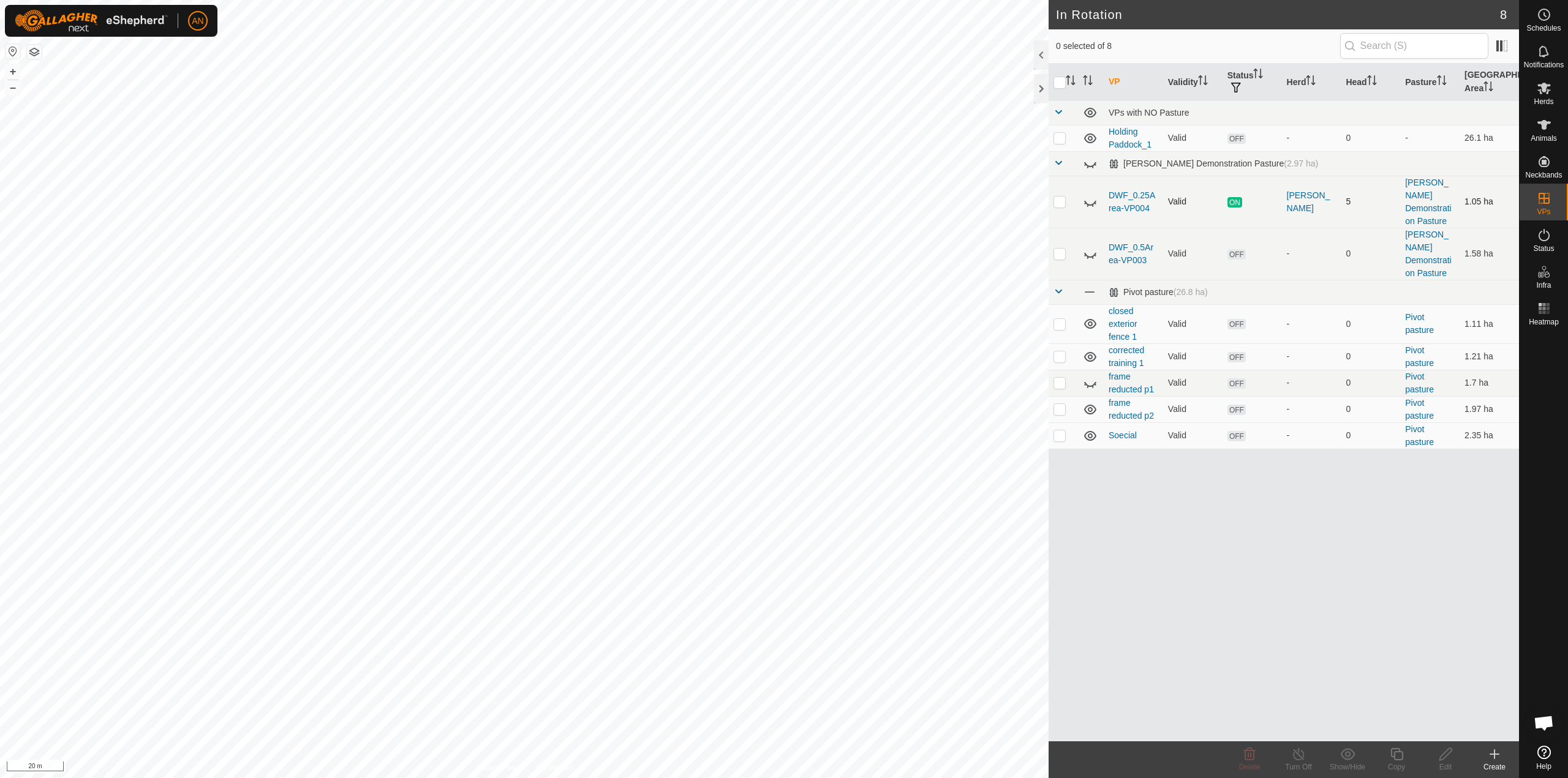
click at [1064, 196] on p-checkbox at bounding box center [1059, 201] width 12 height 10
click at [1062, 198] on p-checkbox at bounding box center [1059, 201] width 12 height 10
checkbox input "false"
click at [1086, 202] on icon at bounding box center [1085, 203] width 2 height 2
click at [1544, 85] on icon at bounding box center [1544, 89] width 13 height 12
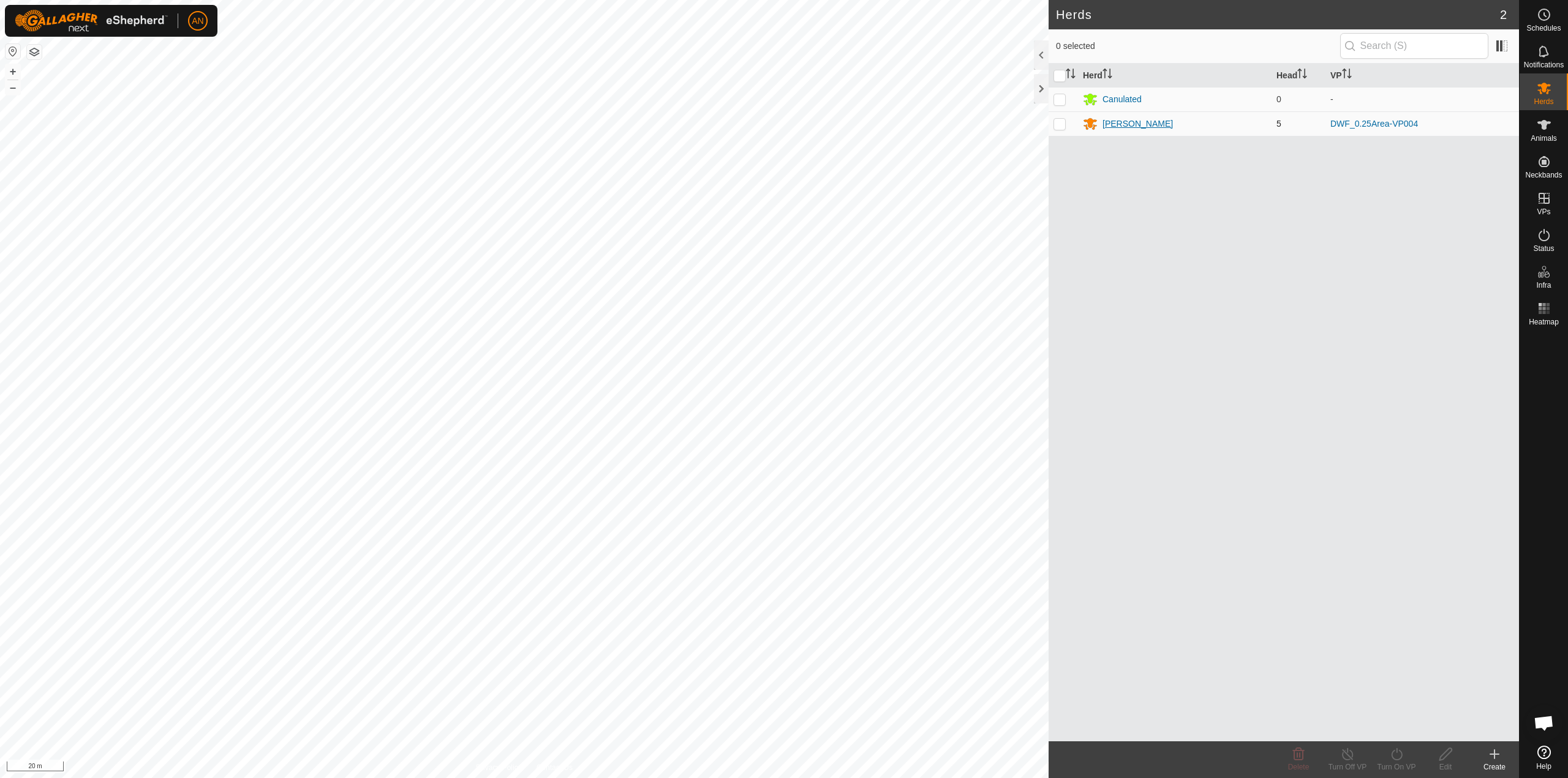
click at [1119, 122] on div "[PERSON_NAME]" at bounding box center [1138, 124] width 71 height 13
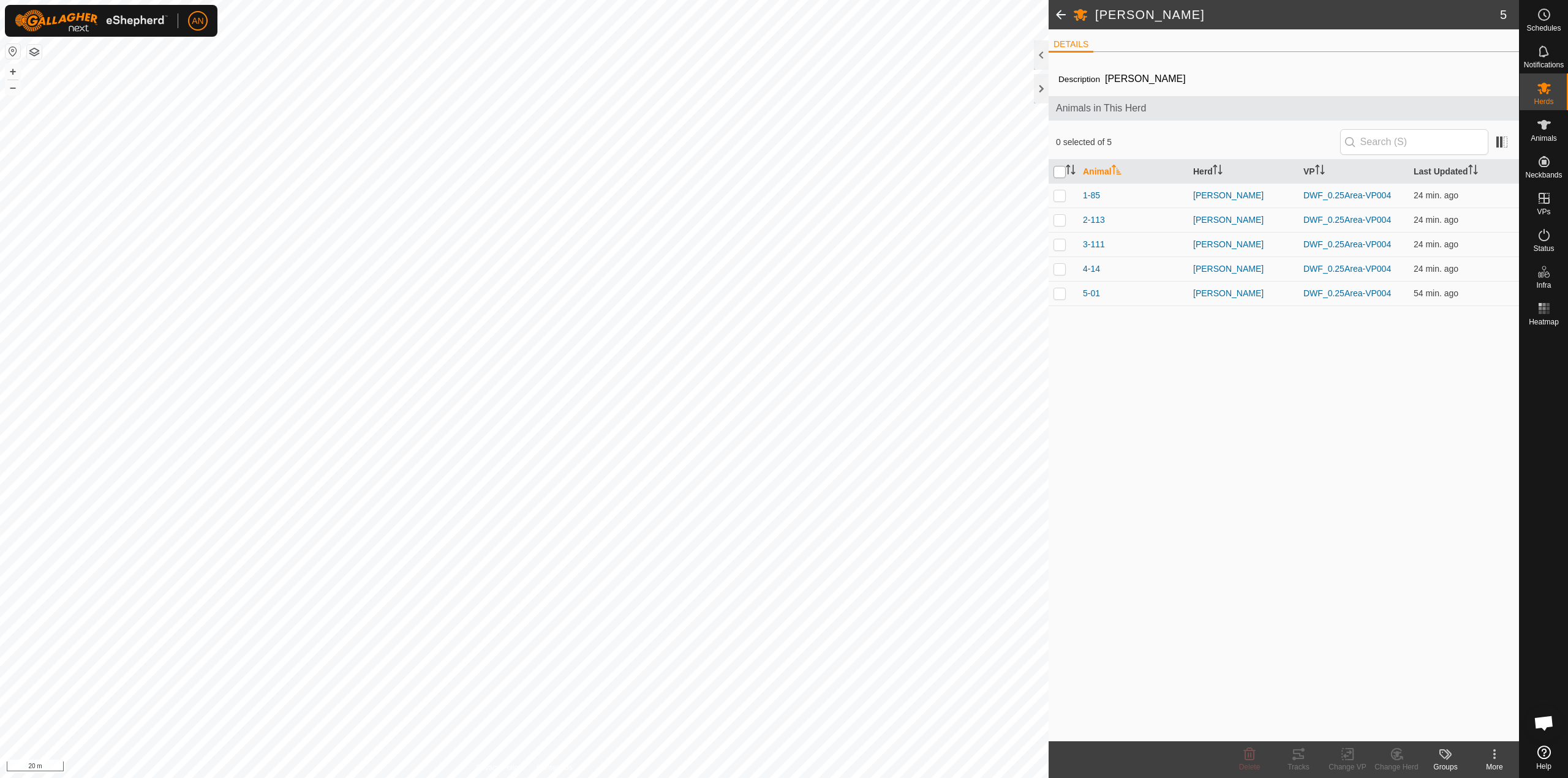
click at [1062, 173] on input "checkbox" at bounding box center [1059, 172] width 12 height 12
checkbox input "true"
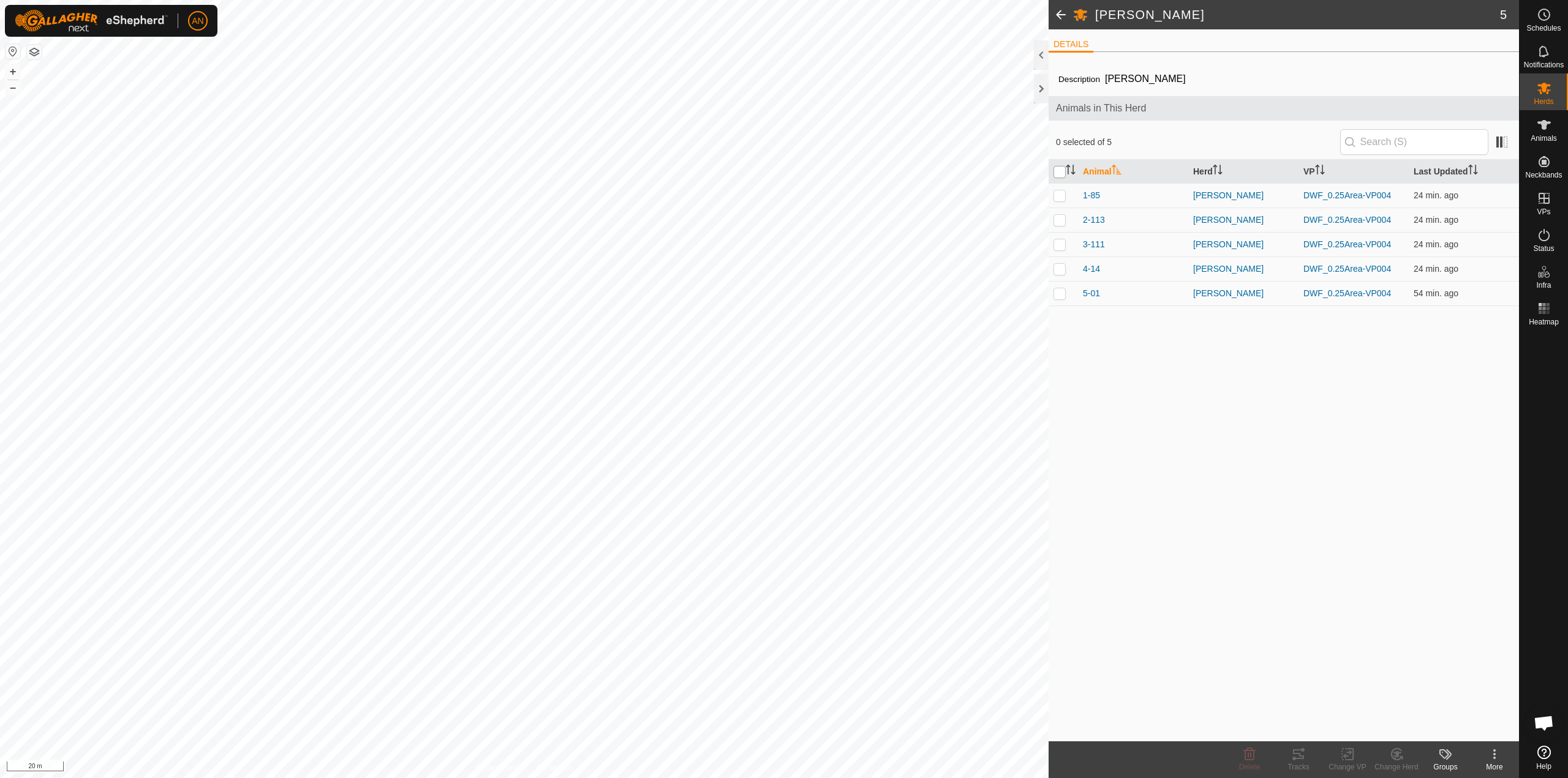
checkbox input "true"
click at [1290, 764] on div "Tracks" at bounding box center [1298, 766] width 49 height 11
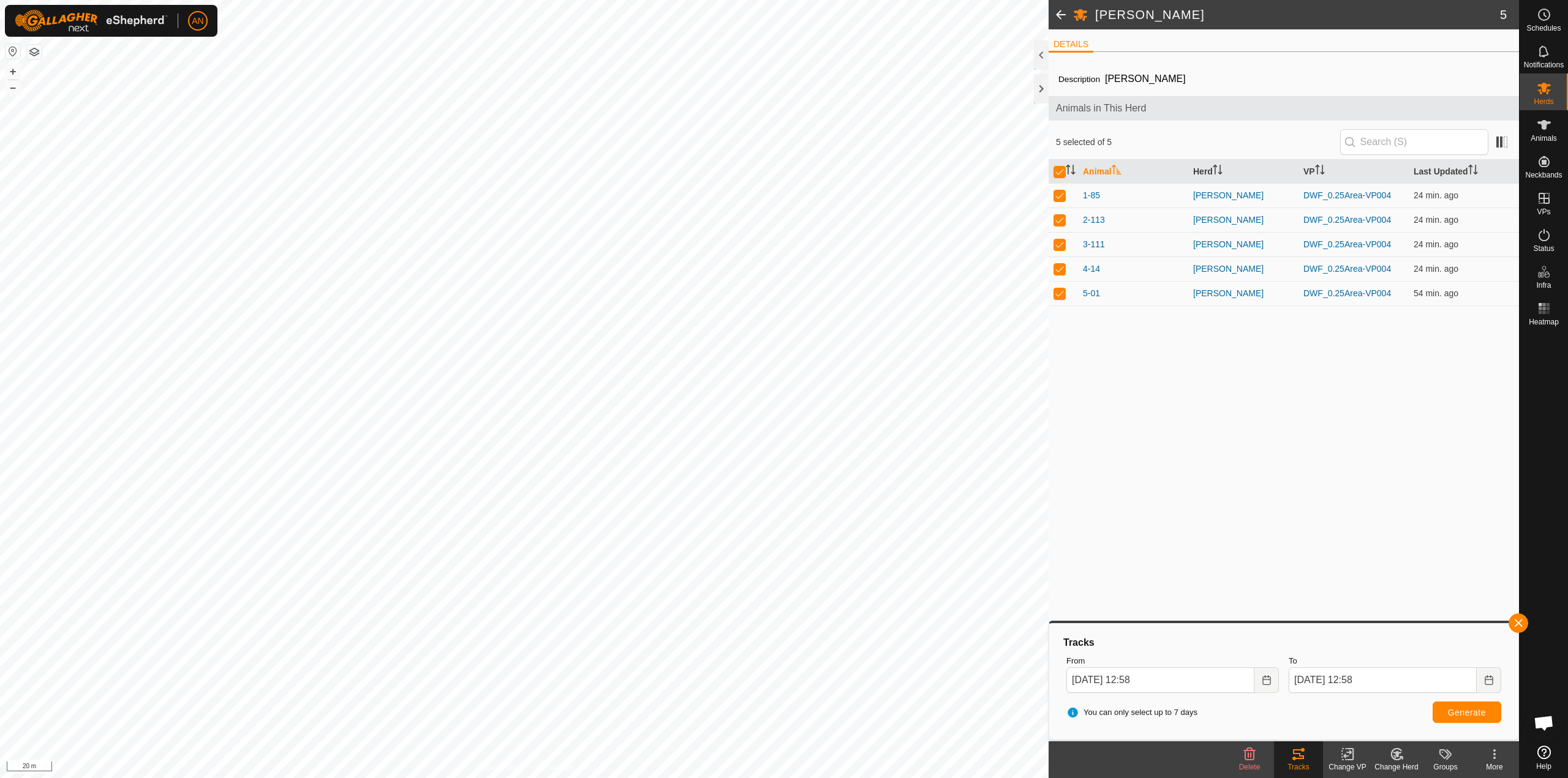
click at [1335, 566] on div "Description [PERSON_NAME] Animals in This Herd 5 selected of 5 Animal Herd VP L…" at bounding box center [1284, 401] width 470 height 679
click at [1044, 88] on div at bounding box center [1041, 89] width 15 height 30
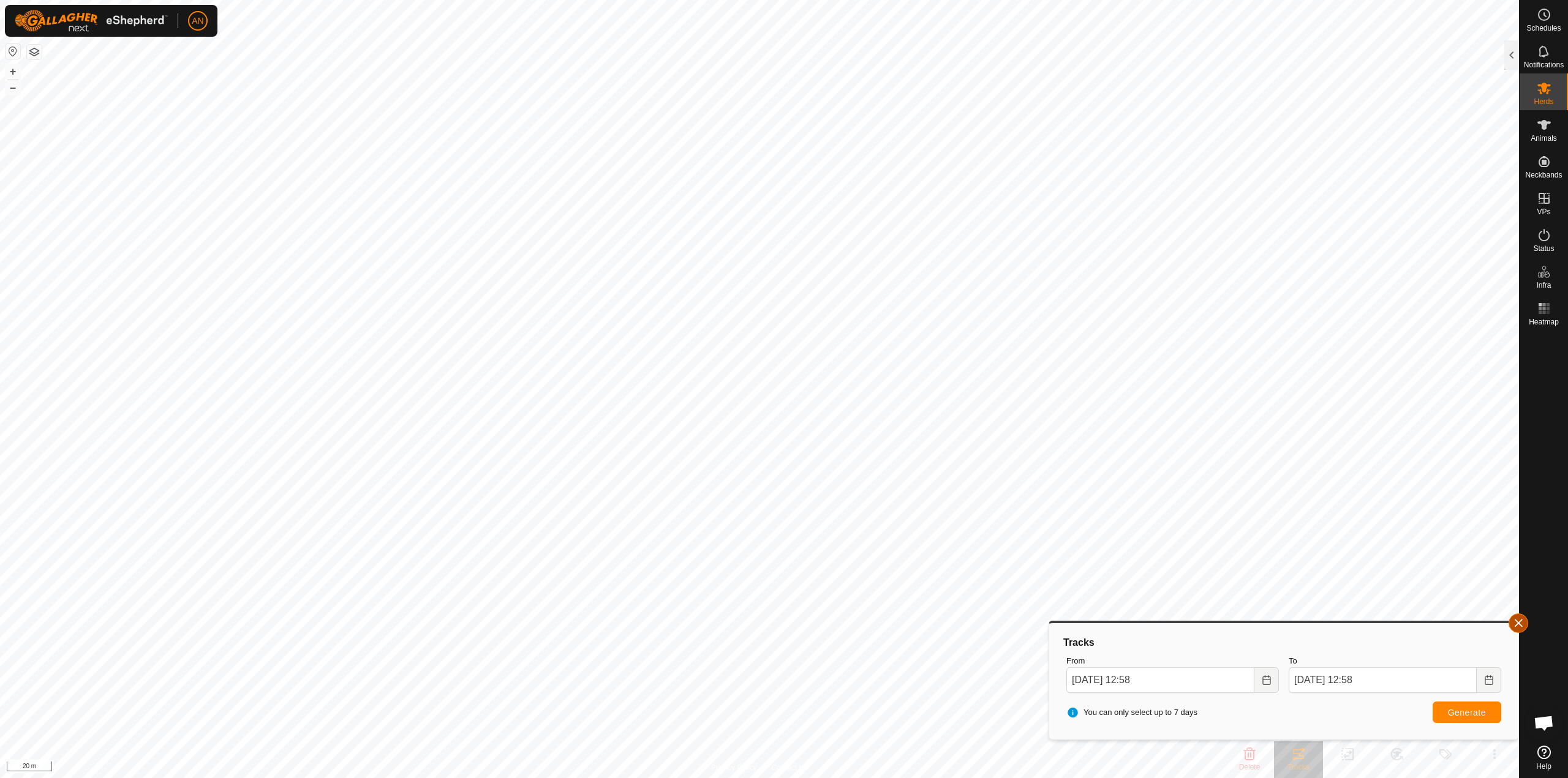
click at [1520, 619] on button "button" at bounding box center [1519, 624] width 20 height 20
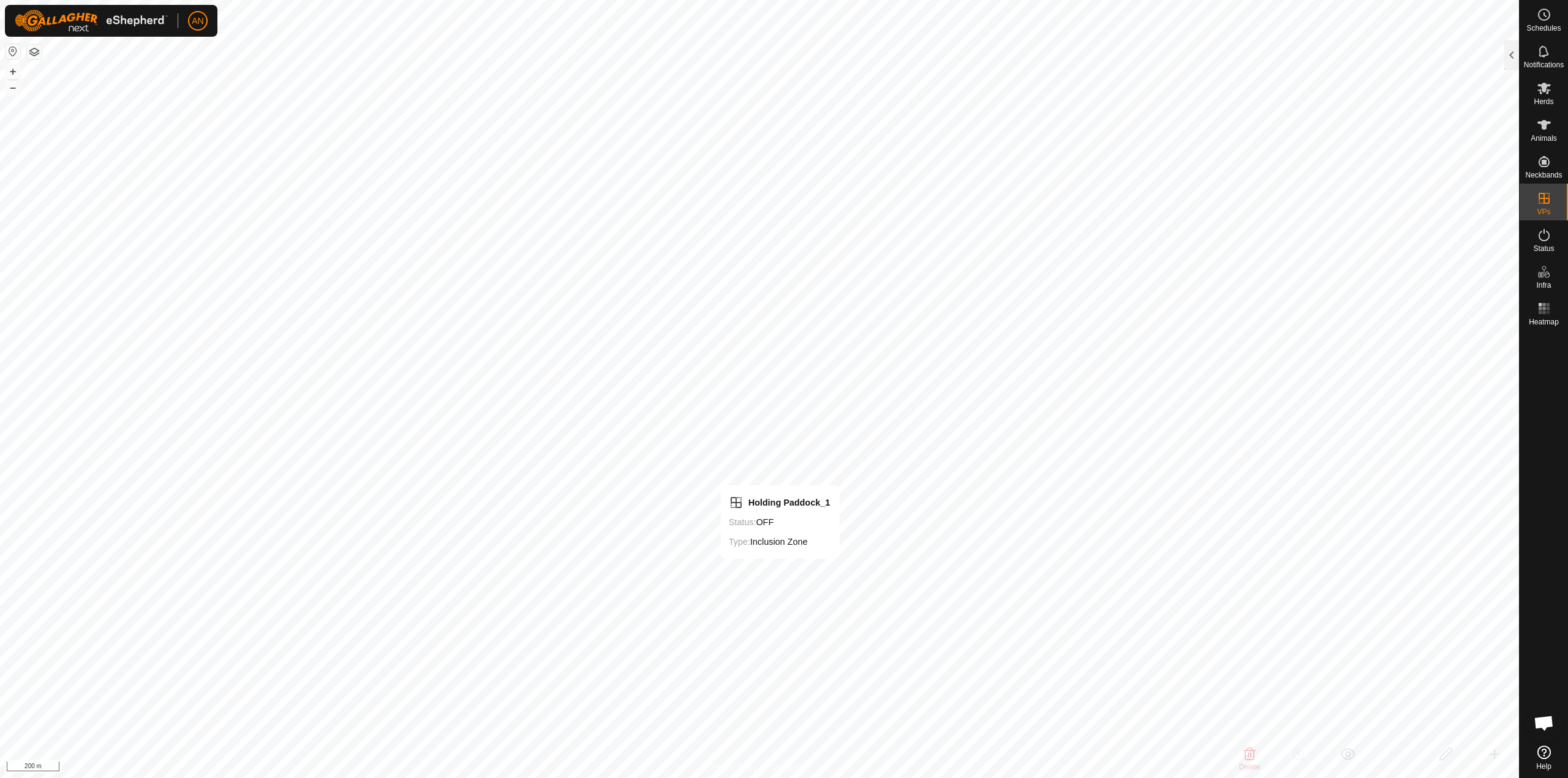
checkbox input "false"
click at [1486, 200] on link "In Rotation" at bounding box center [1465, 198] width 104 height 25
click at [1463, 193] on link "In Rotation" at bounding box center [1465, 198] width 104 height 25
click at [1509, 60] on div at bounding box center [1511, 55] width 15 height 30
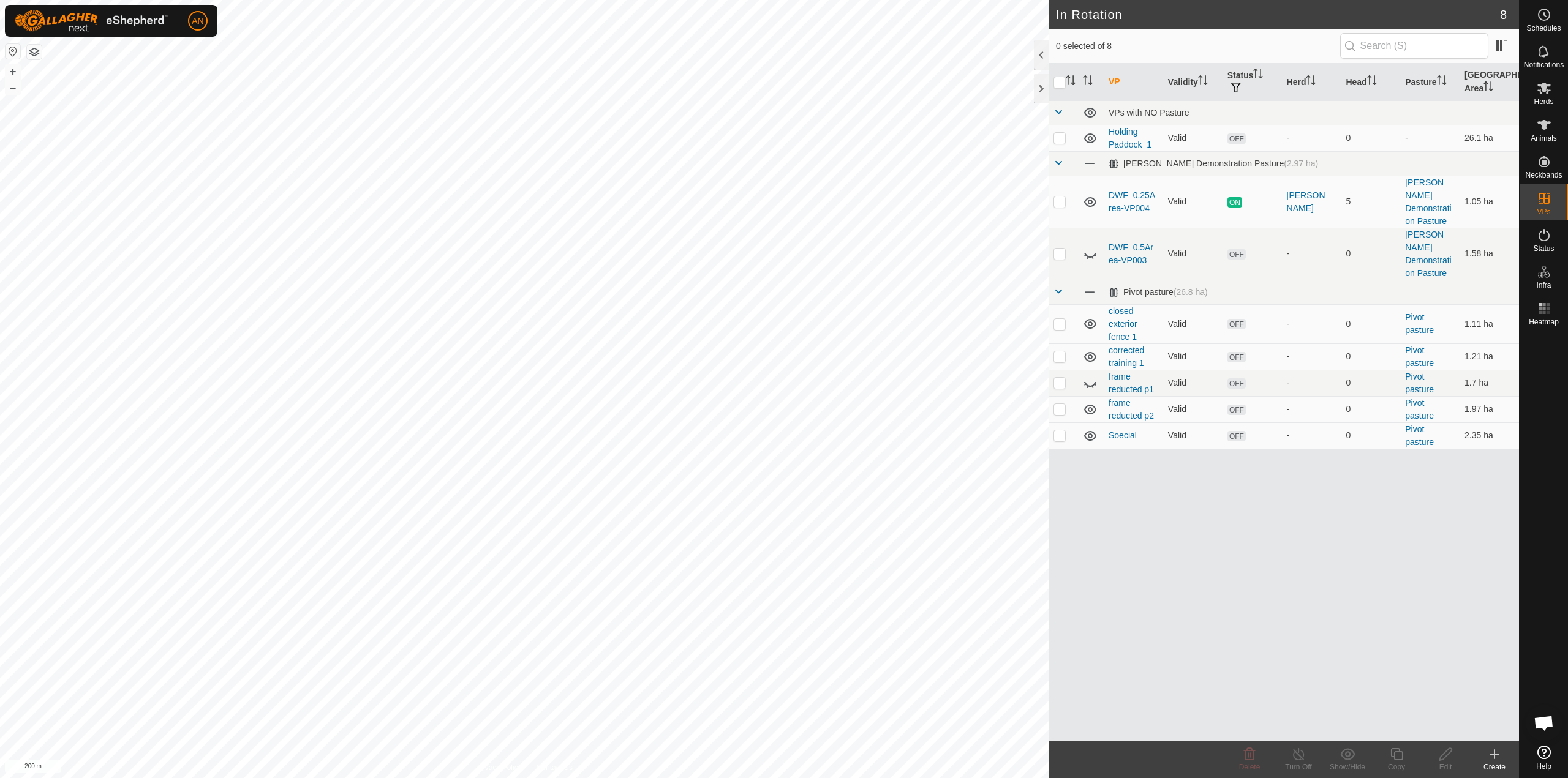
click at [1281, 547] on div "VP Validity Status Herd Head Pasture Grazing Area VPs with NO Pasture Holding P…" at bounding box center [1284, 403] width 470 height 678
click at [1137, 140] on link "Holding Paddock_1" at bounding box center [1130, 138] width 43 height 23
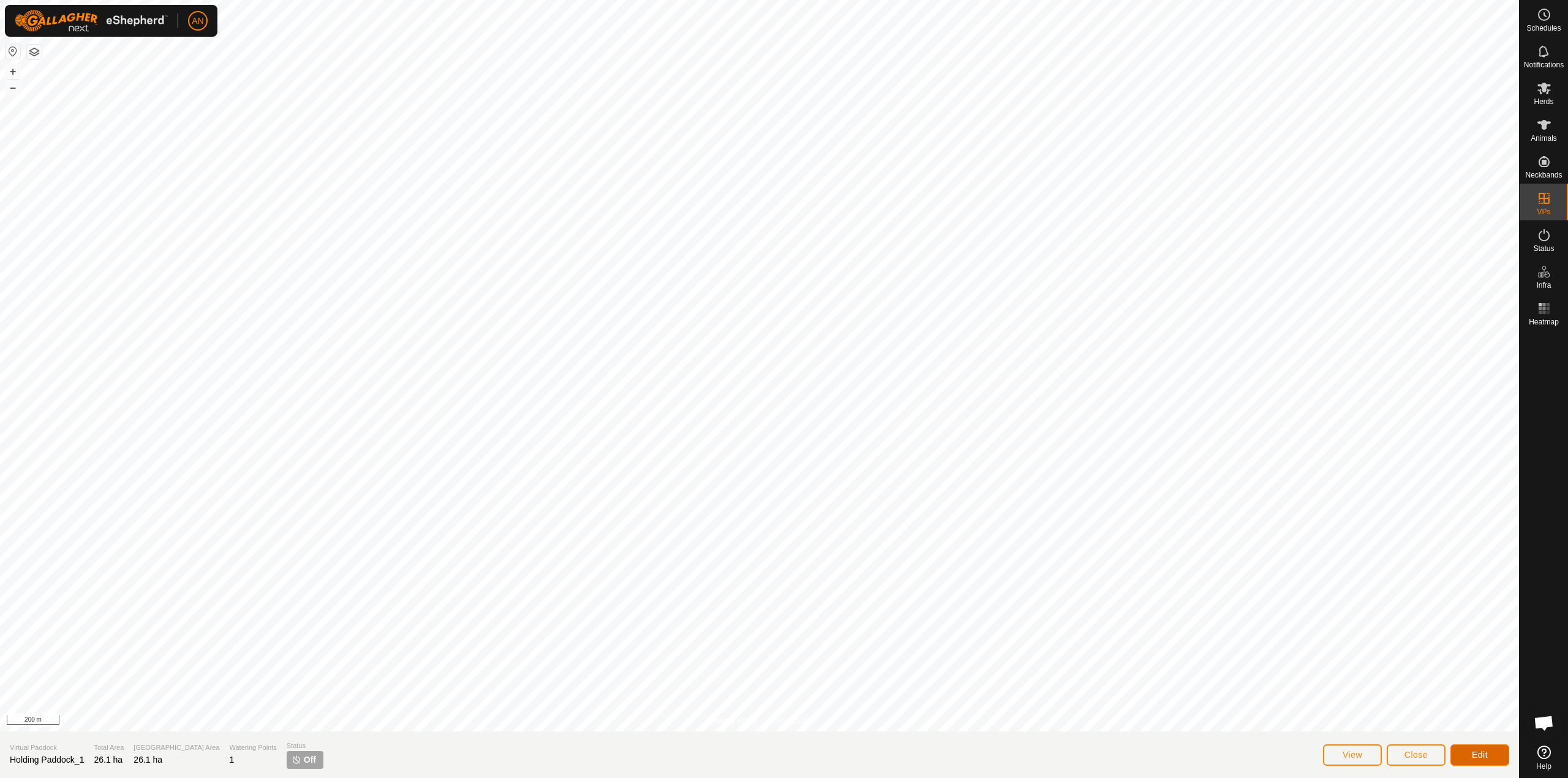
click at [1472, 753] on span "Edit" at bounding box center [1479, 755] width 16 height 10
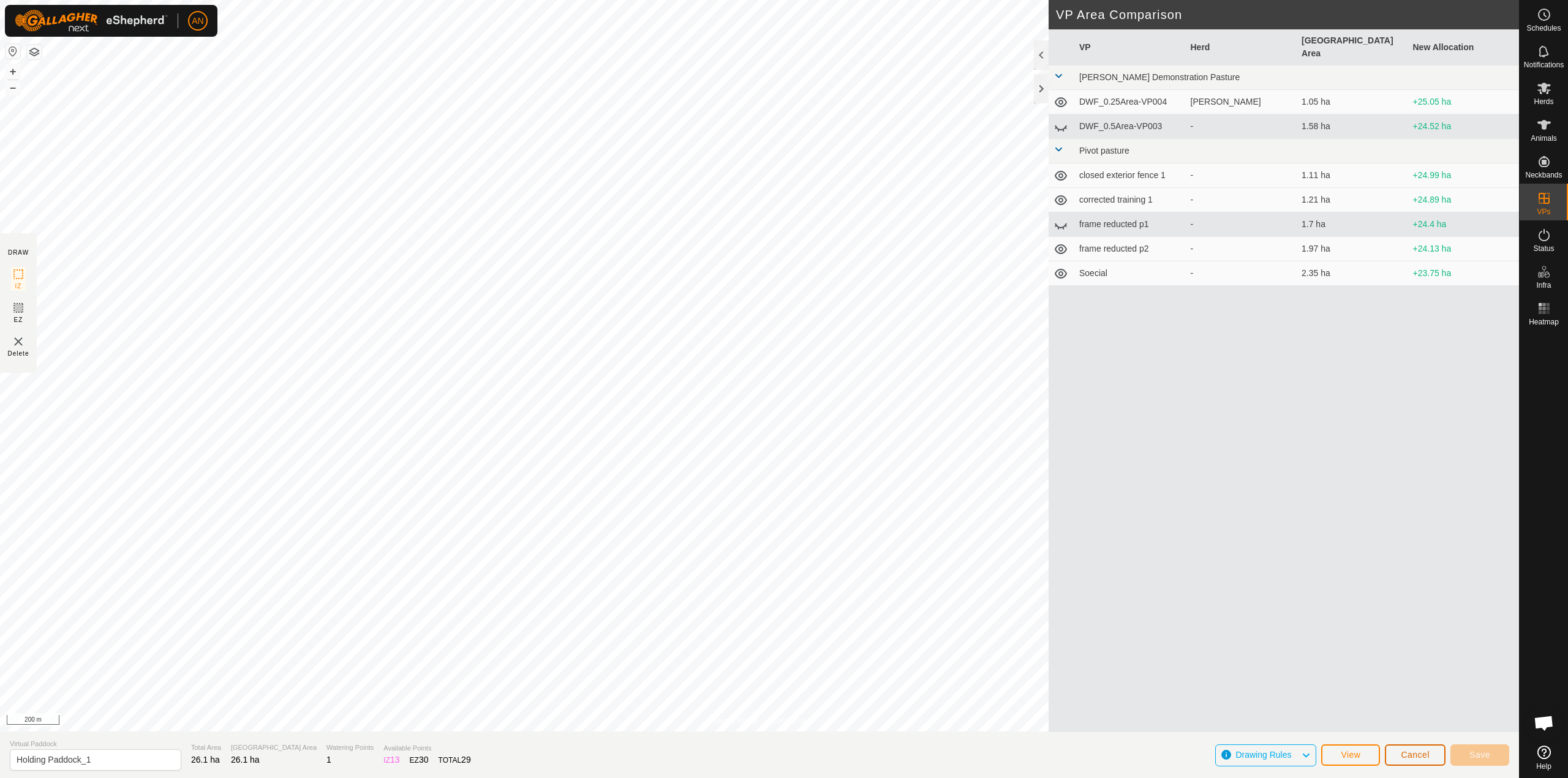
click at [1420, 757] on span "Cancel" at bounding box center [1415, 755] width 29 height 10
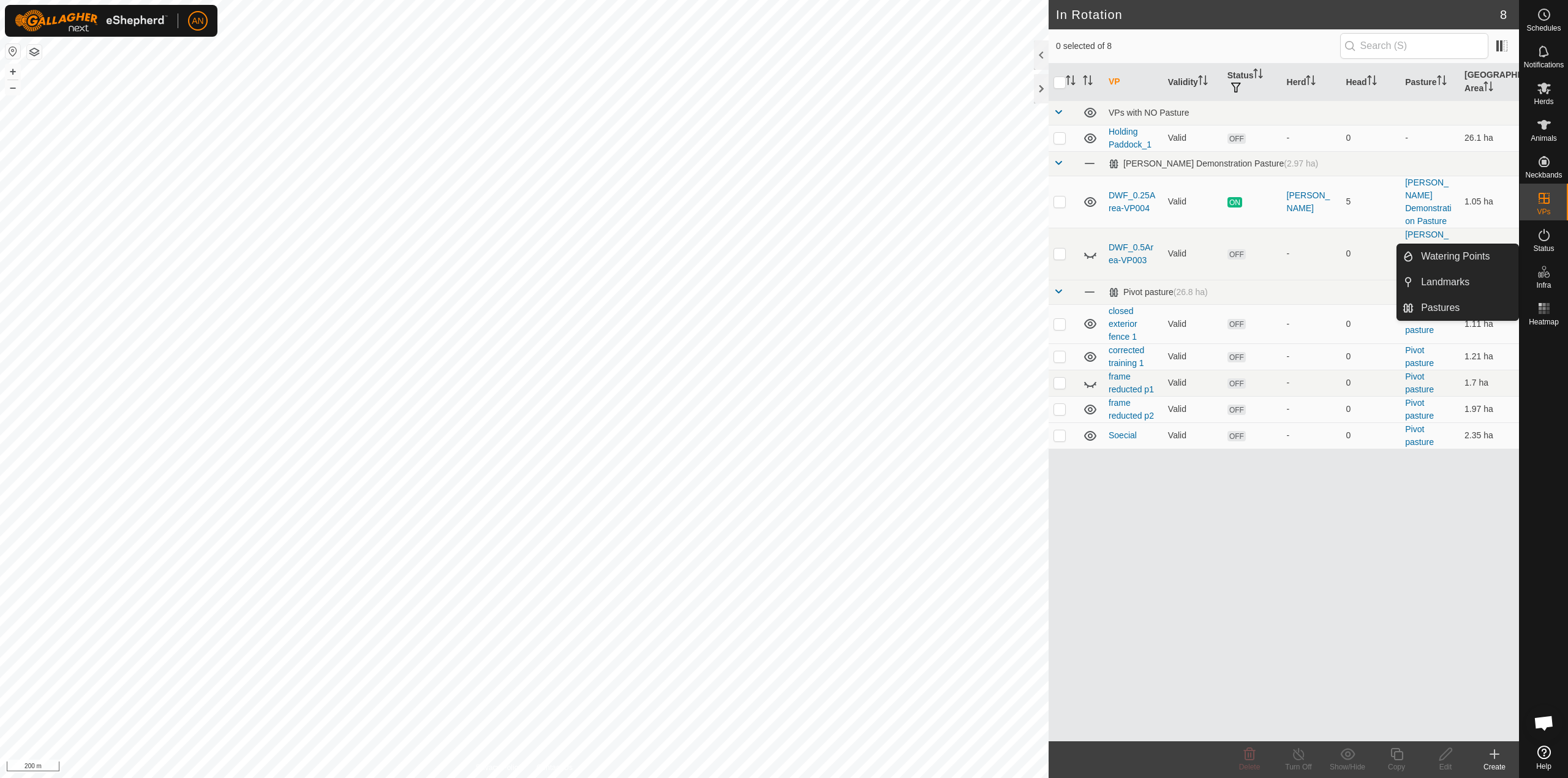
click at [1547, 279] on es-infrastructure-svg-icon at bounding box center [1544, 272] width 22 height 20
click at [1432, 306] on link "Pastures" at bounding box center [1465, 308] width 104 height 25
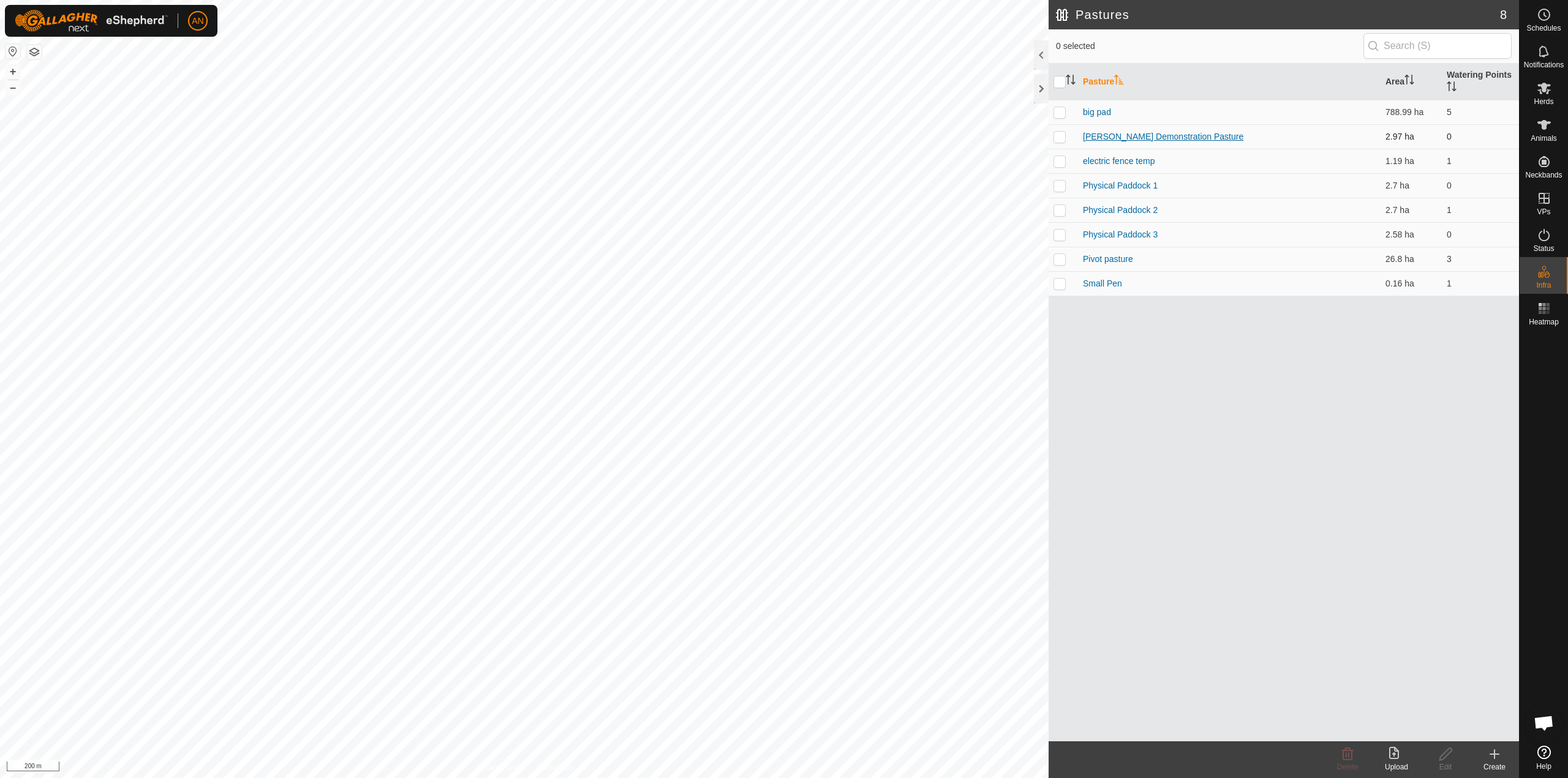
click at [1117, 138] on link "[PERSON_NAME] Demonstration Pasture" at bounding box center [1163, 136] width 160 height 10
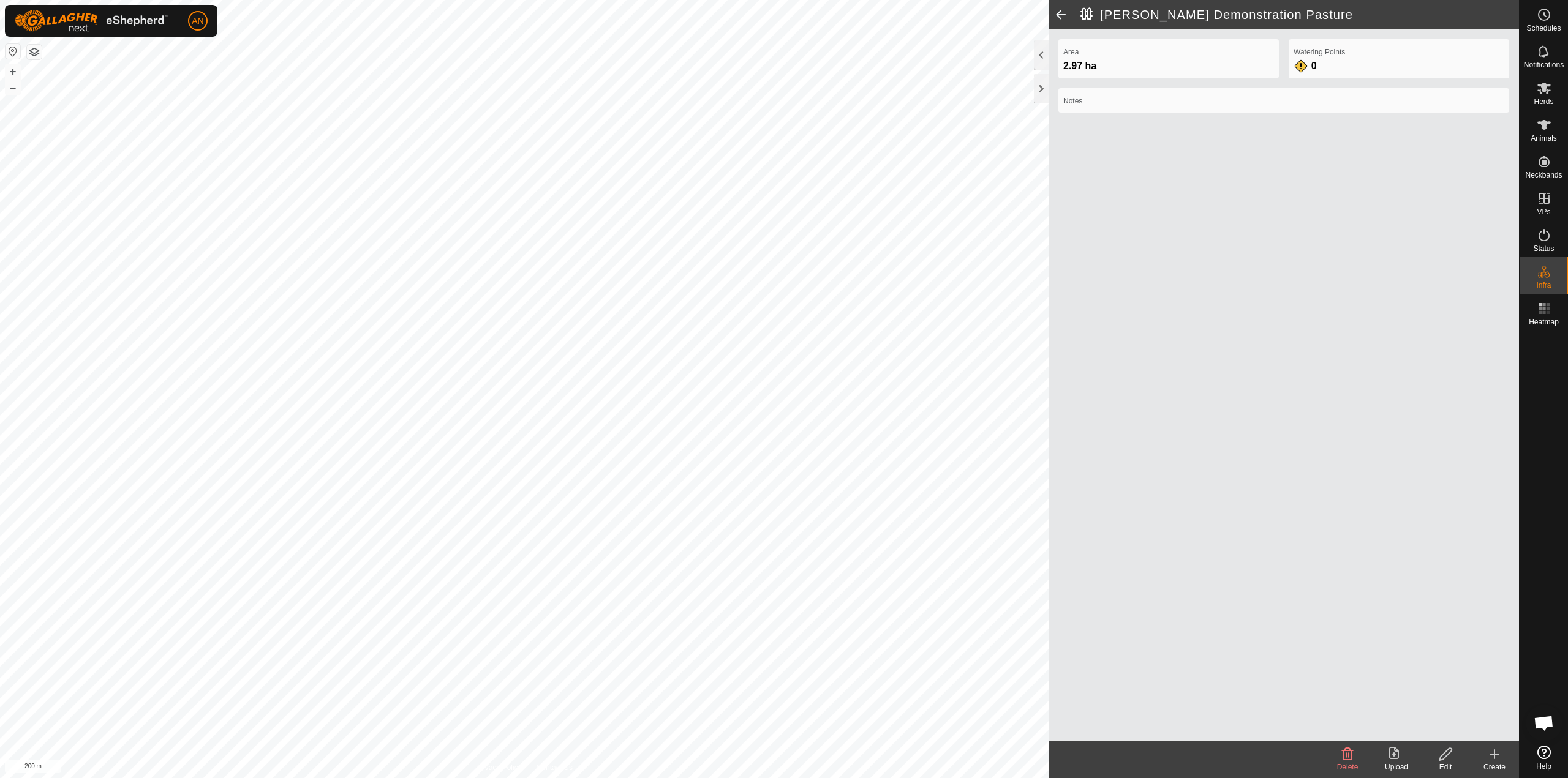
click at [1054, 18] on span at bounding box center [1061, 15] width 25 height 30
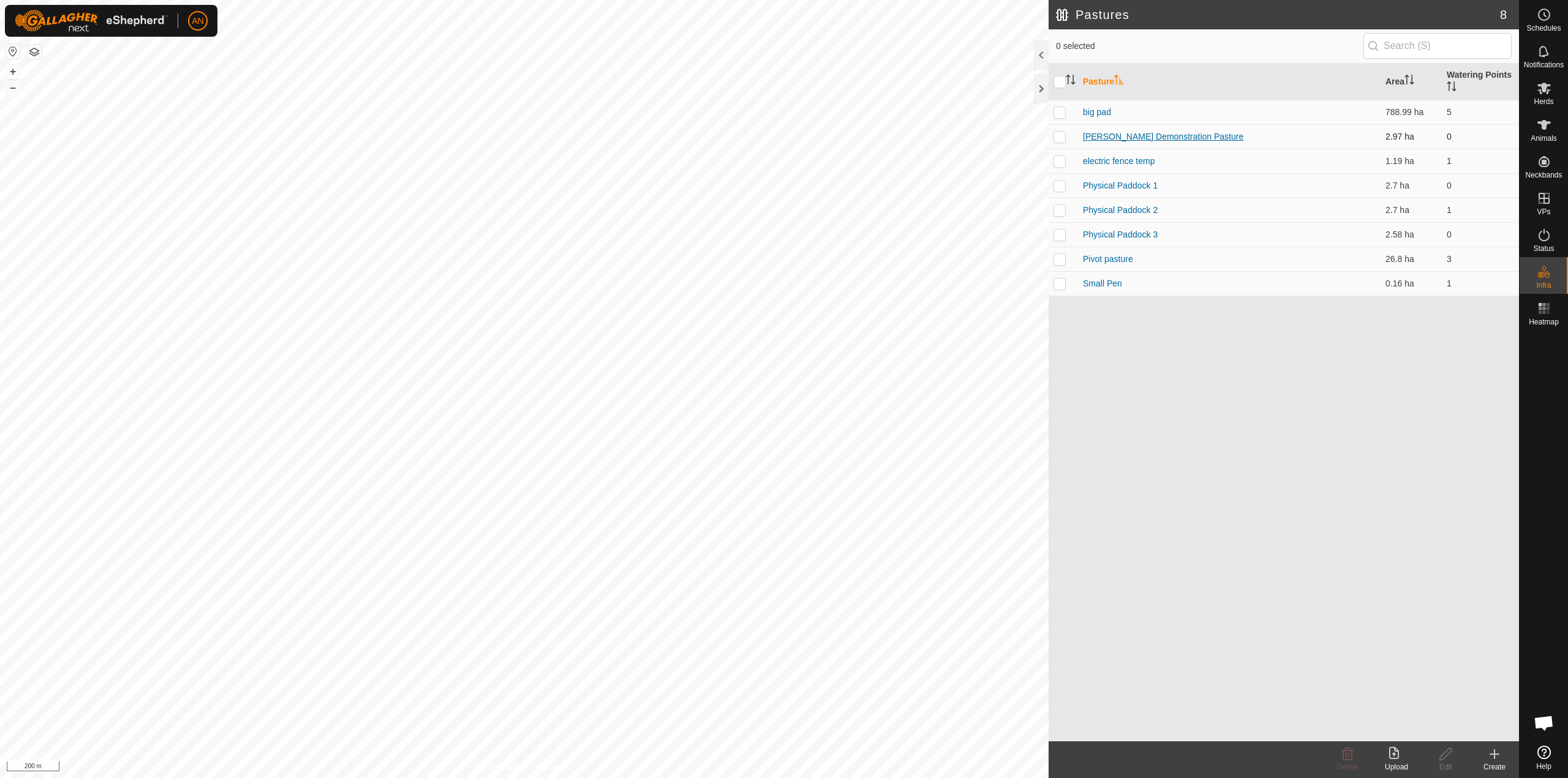
click at [1160, 140] on link "[PERSON_NAME] Demonstration Pasture" at bounding box center [1163, 136] width 160 height 10
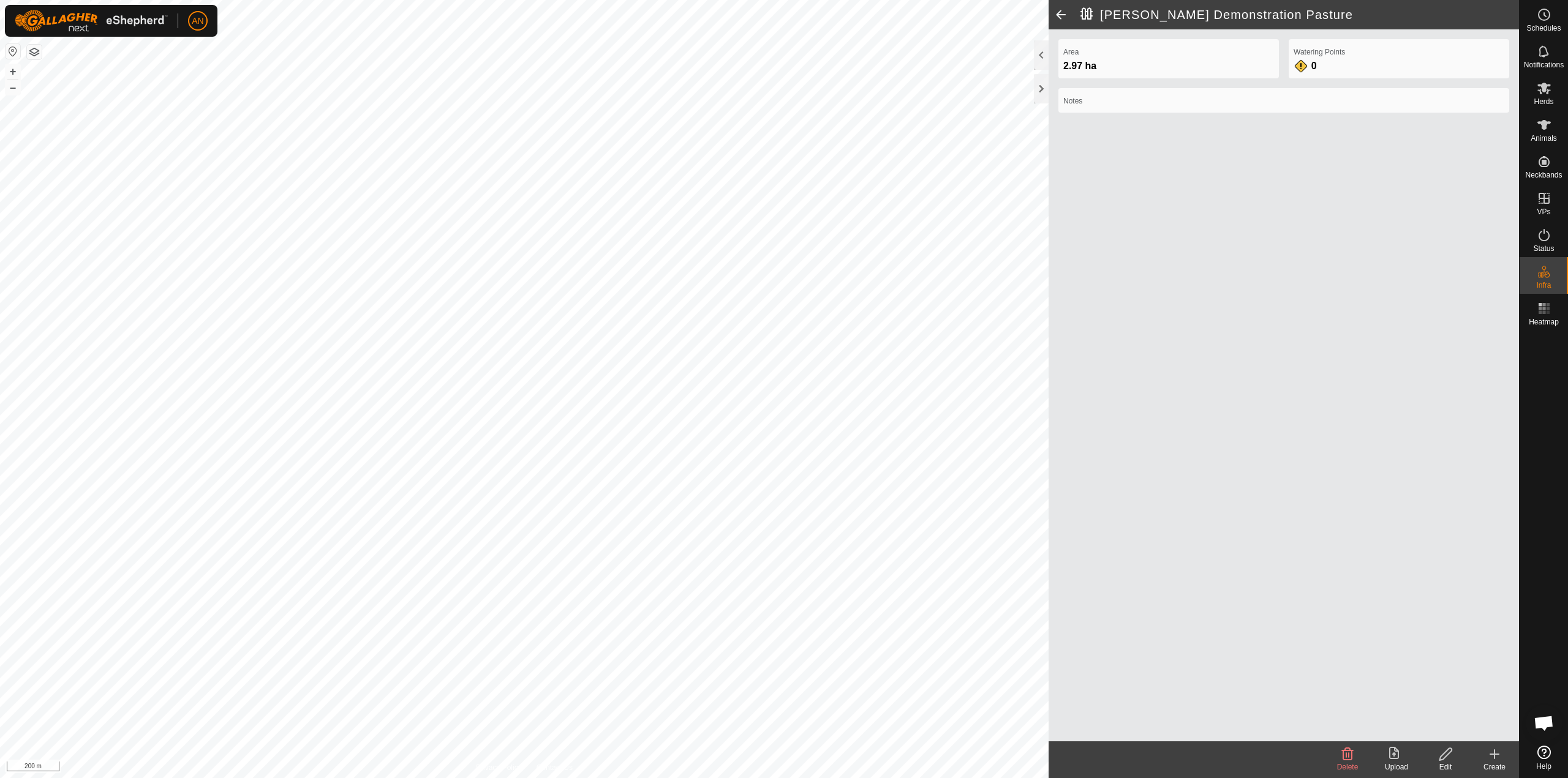
click at [1062, 13] on span at bounding box center [1061, 15] width 25 height 30
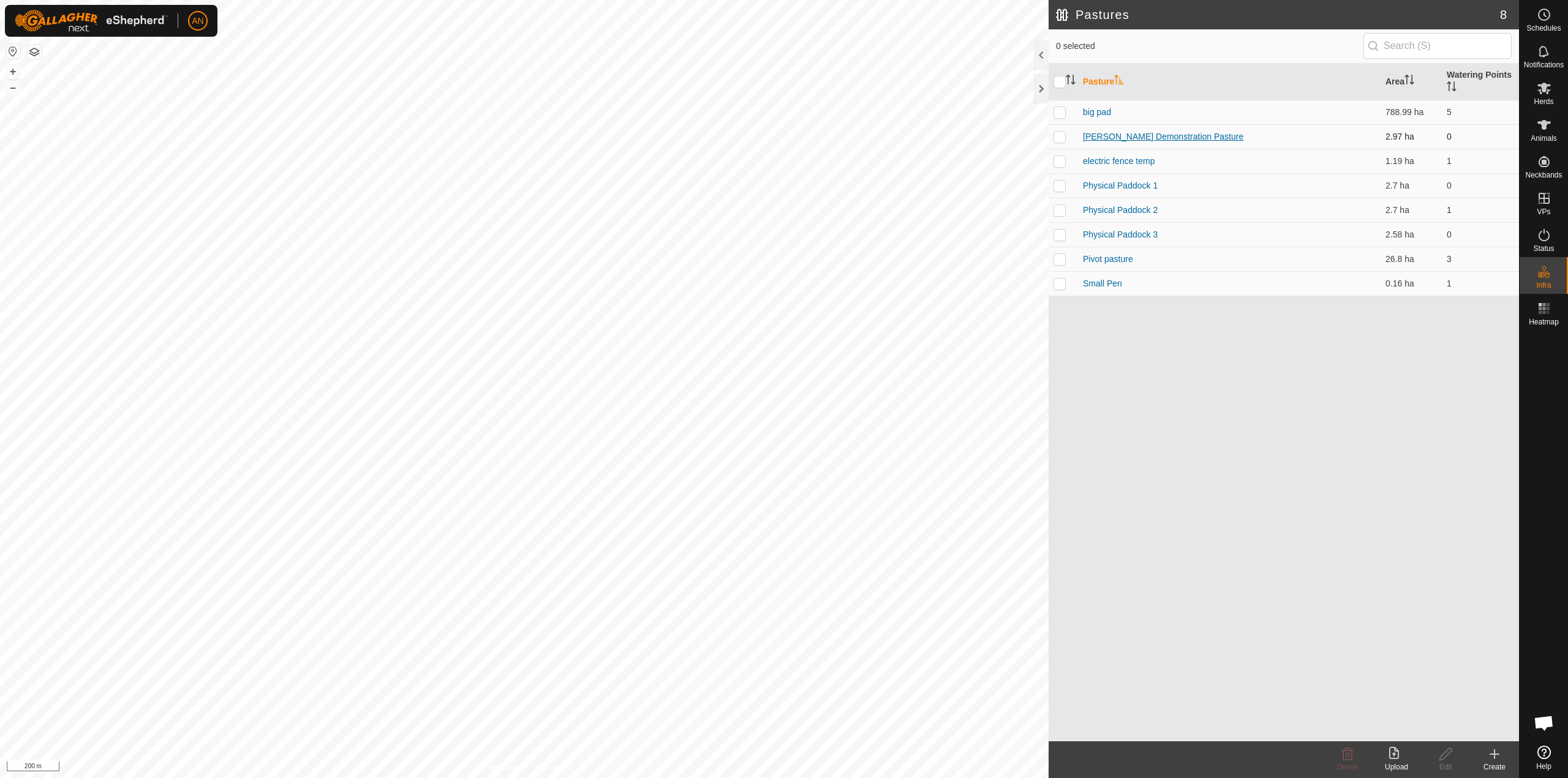
click at [1100, 138] on link "[PERSON_NAME] Demonstration Pasture" at bounding box center [1163, 136] width 160 height 10
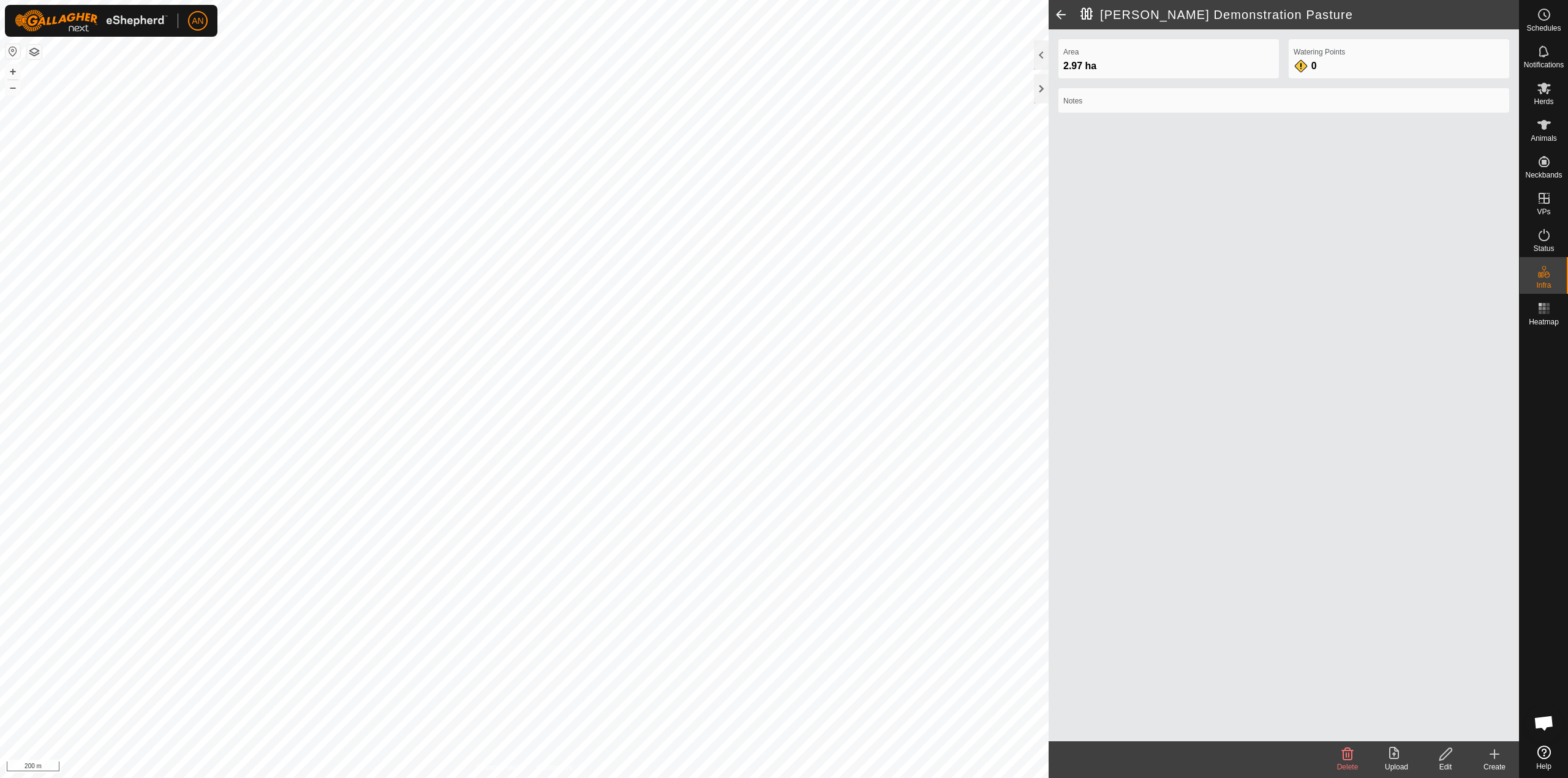
click at [1454, 768] on div "Edit" at bounding box center [1446, 766] width 49 height 11
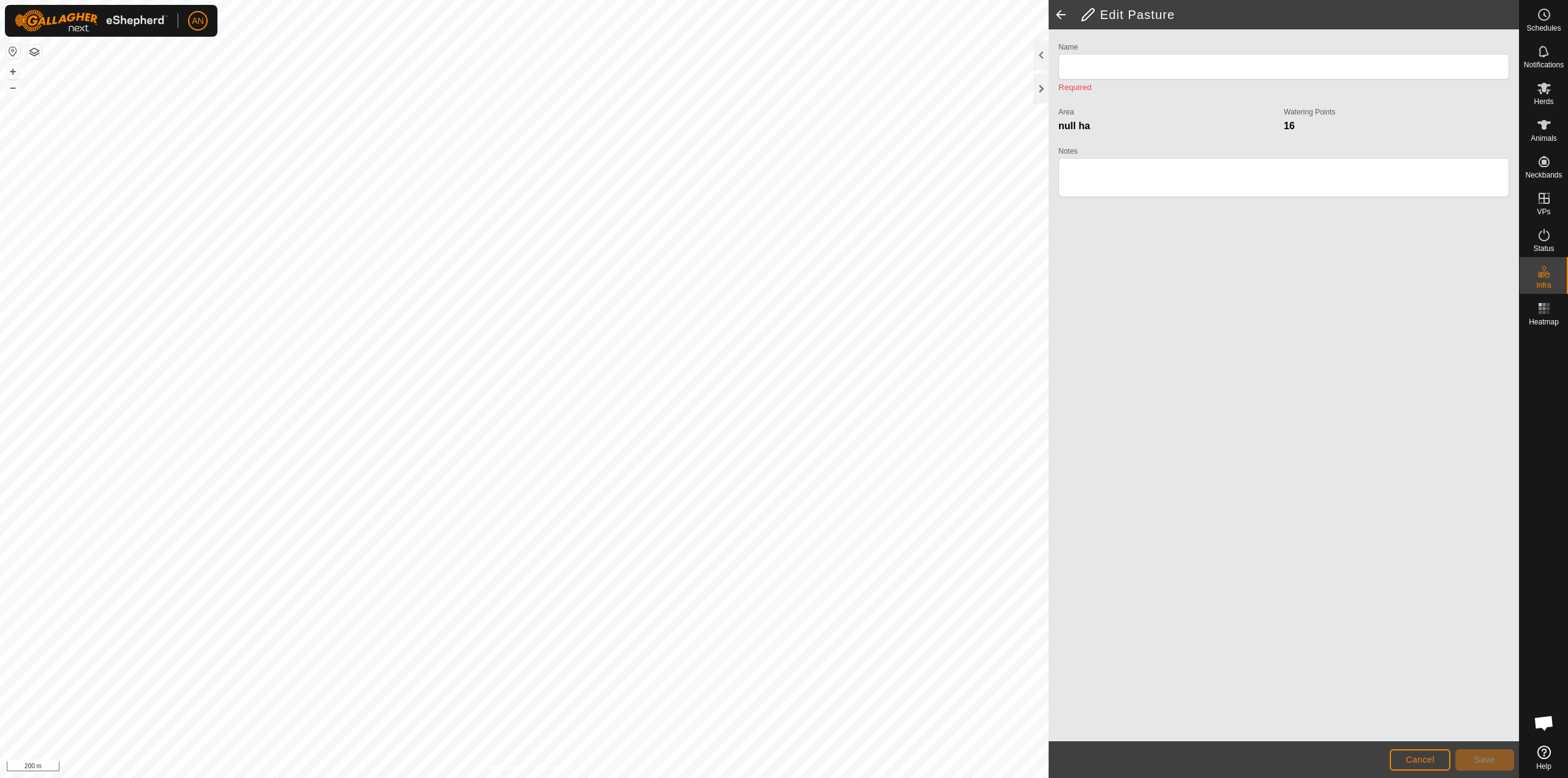
type input "[PERSON_NAME] Demonstration Pasture"
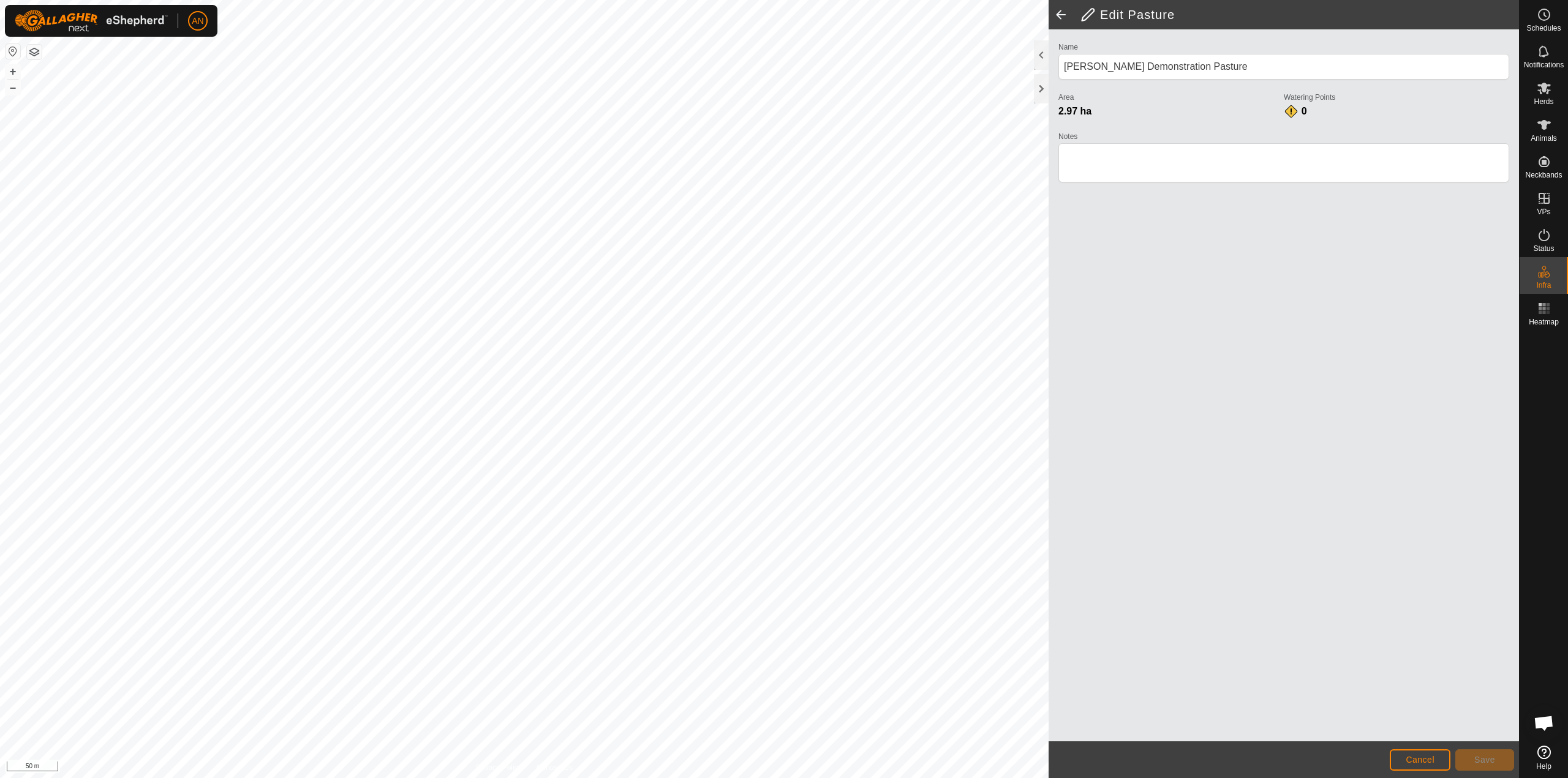
click at [1059, 16] on span at bounding box center [1061, 15] width 25 height 30
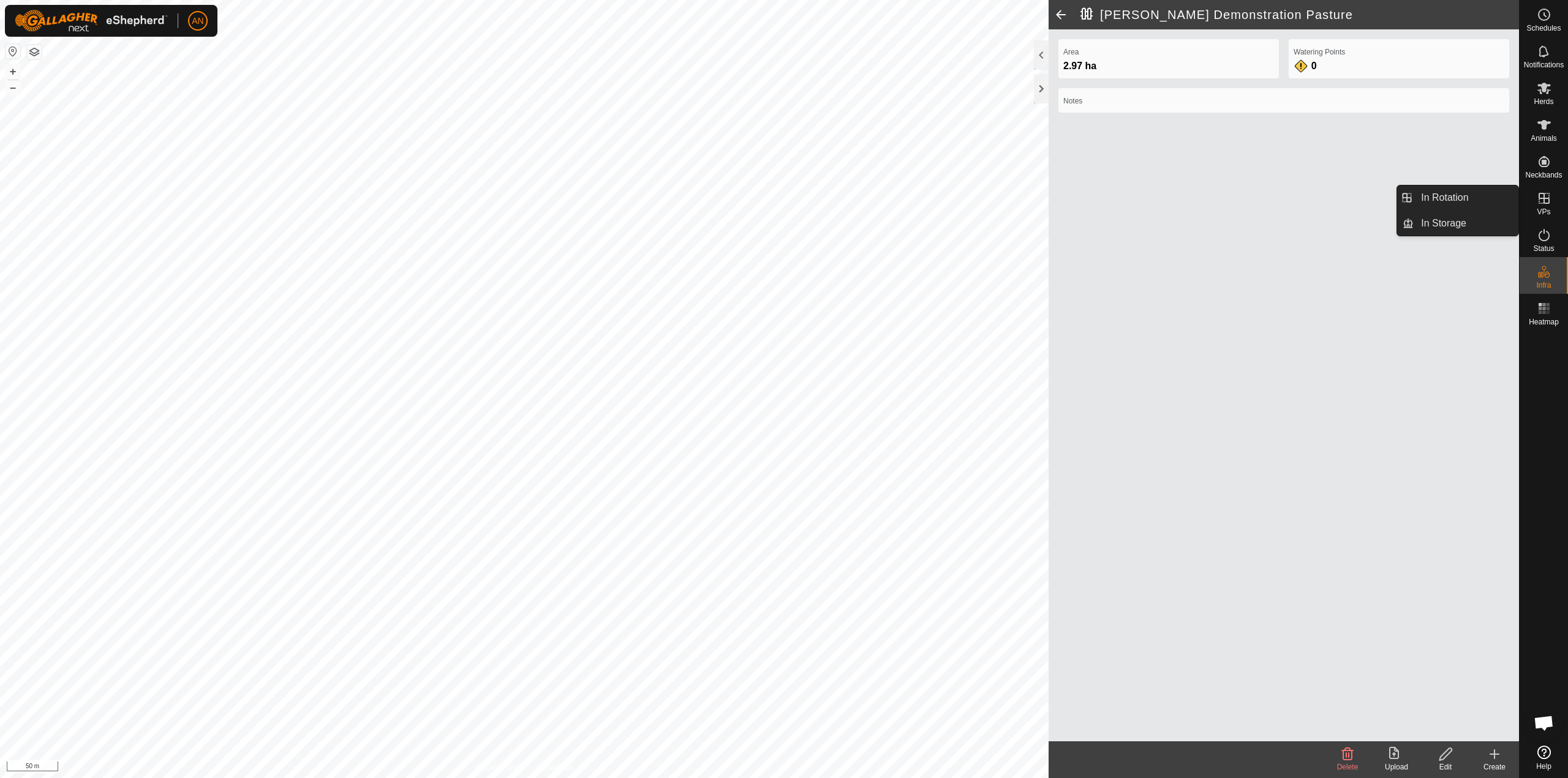
click at [1543, 199] on icon at bounding box center [1543, 198] width 11 height 11
click at [1471, 201] on link "In Rotation" at bounding box center [1465, 198] width 104 height 25
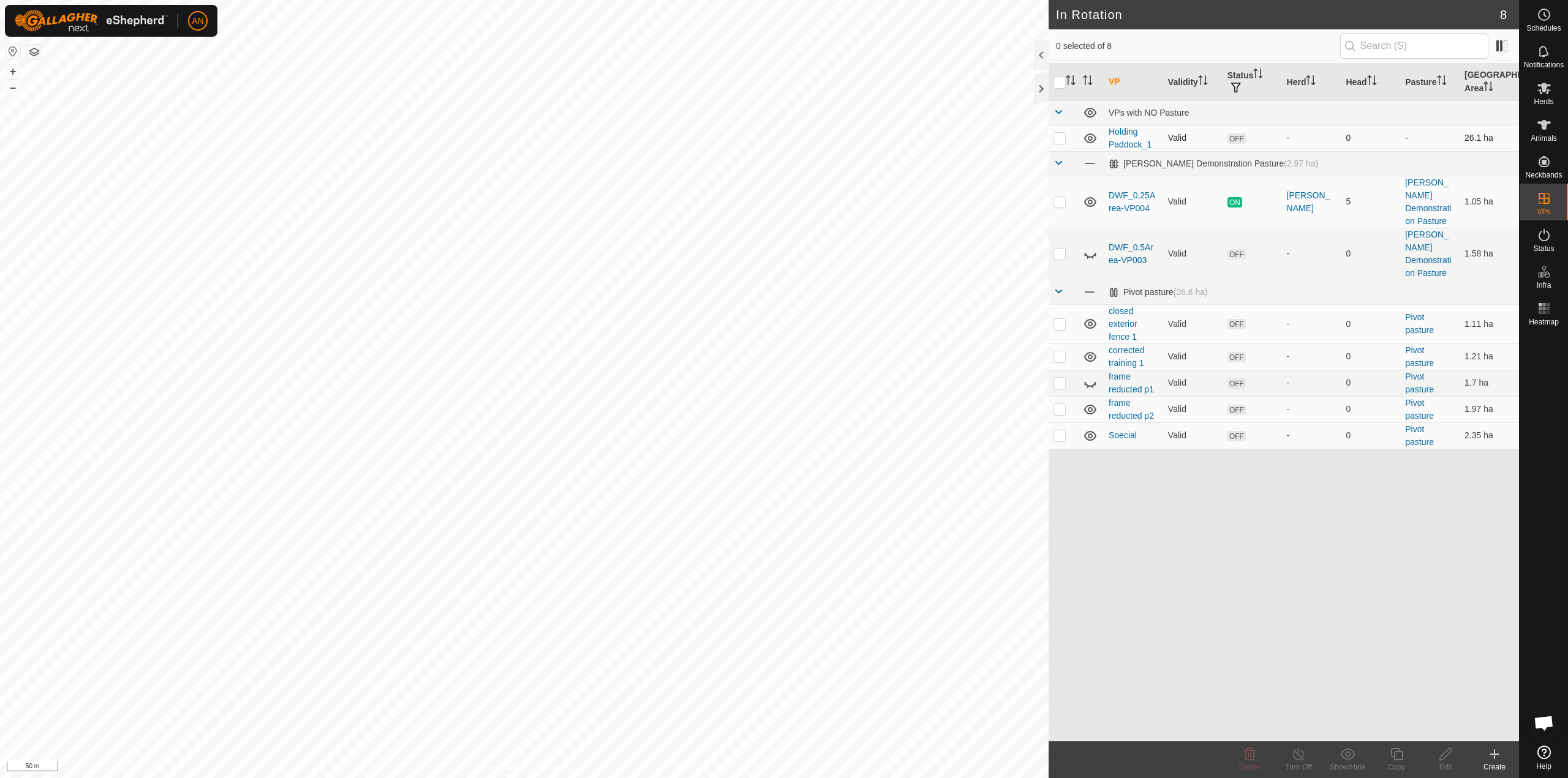
drag, startPoint x: 1288, startPoint y: 139, endPoint x: 1301, endPoint y: 128, distance: 17.0
click at [1301, 128] on td "-" at bounding box center [1312, 138] width 59 height 26
click at [1062, 140] on p-checkbox at bounding box center [1059, 138] width 12 height 10
drag, startPoint x: 1075, startPoint y: 133, endPoint x: 1078, endPoint y: 127, distance: 6.7
click at [1078, 127] on tr "Holding Paddock_1 Valid OFF - 0 - 26.1 ha" at bounding box center [1284, 138] width 470 height 26
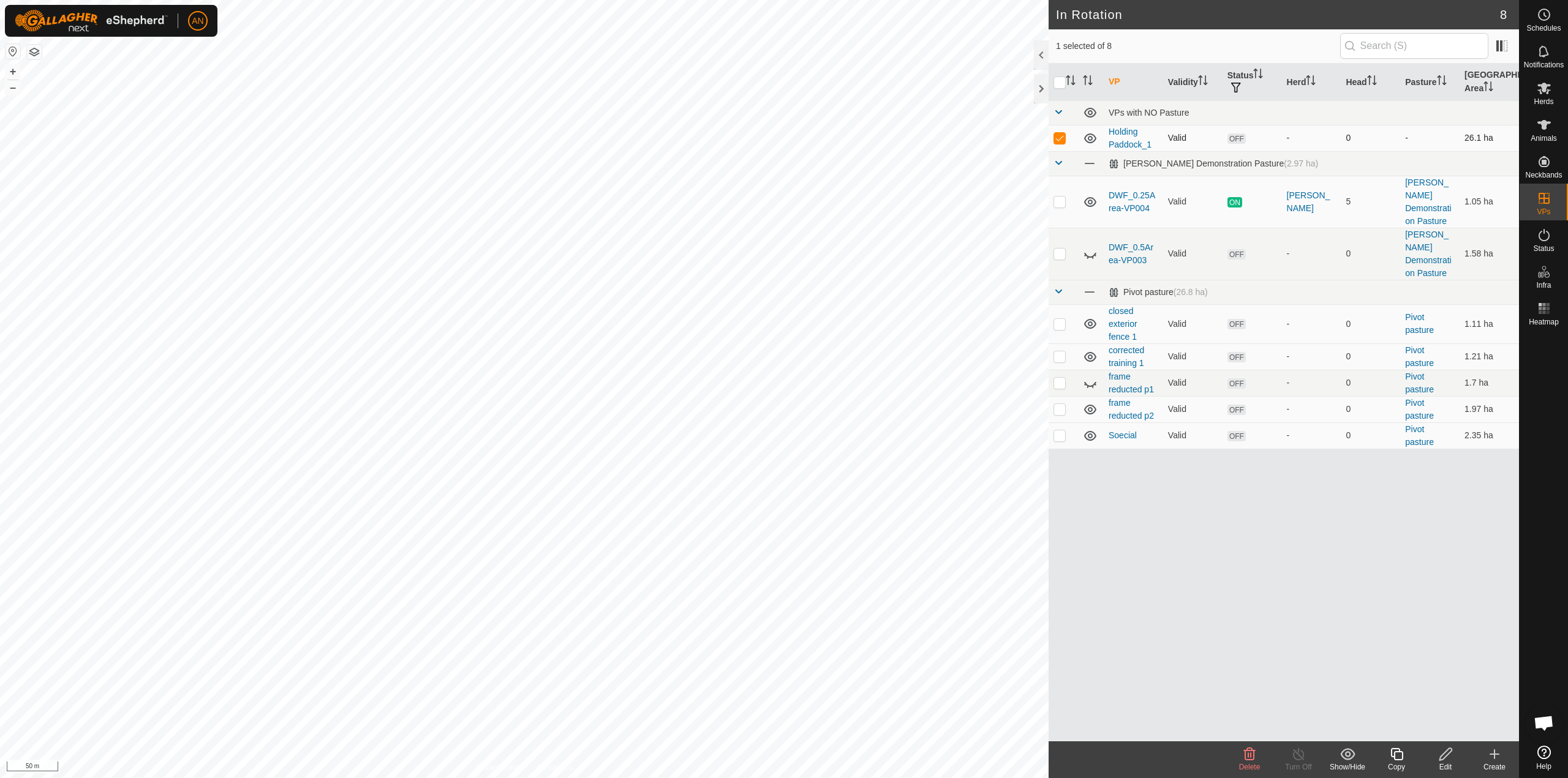
click at [1061, 138] on p-checkbox at bounding box center [1059, 138] width 12 height 10
checkbox input "false"
click at [1493, 749] on icon at bounding box center [1495, 754] width 15 height 15
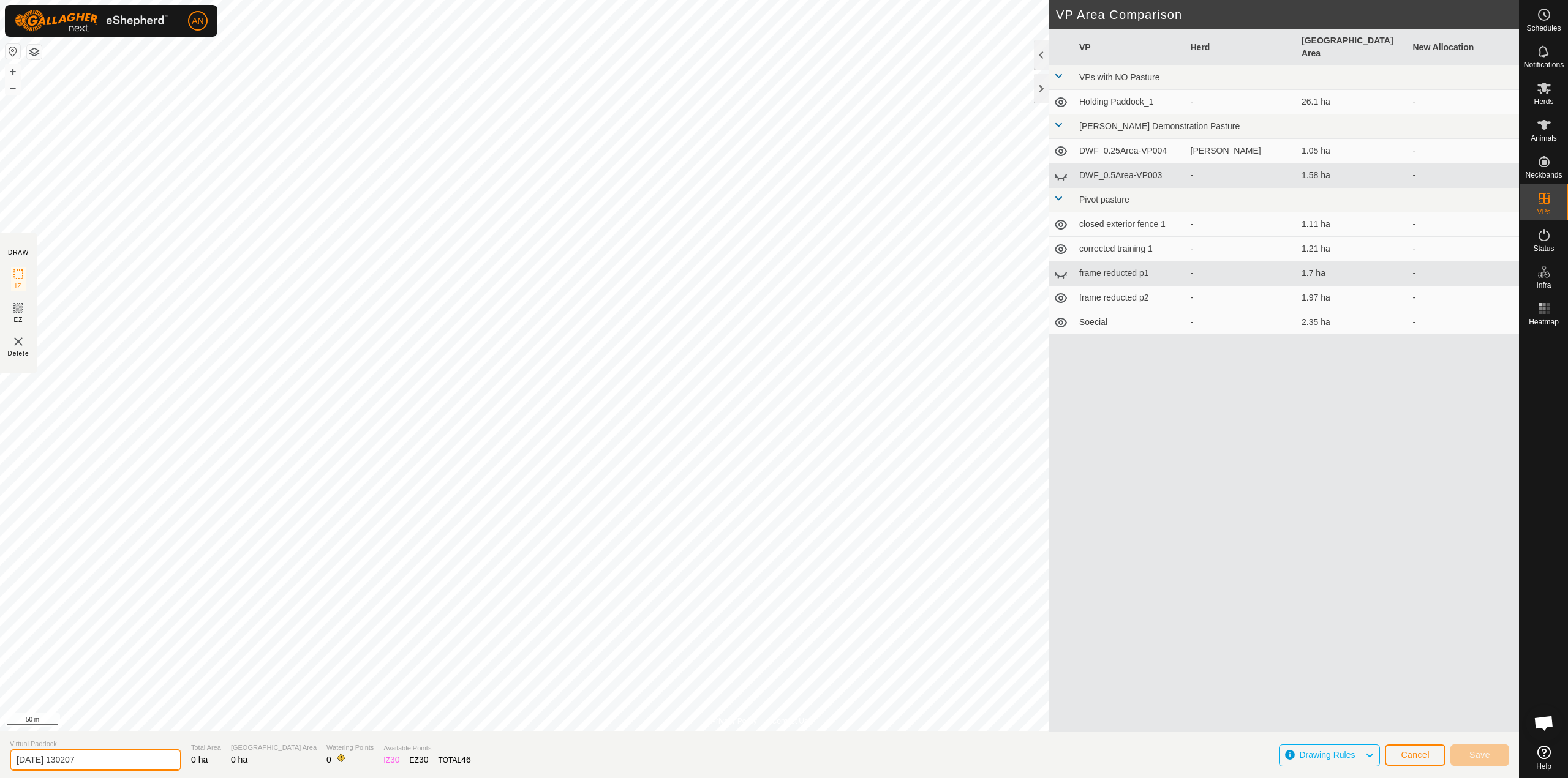
click at [111, 753] on input "[DATE] 130207" at bounding box center [95, 760] width 172 height 21
click at [1404, 760] on button "Cancel" at bounding box center [1415, 755] width 61 height 21
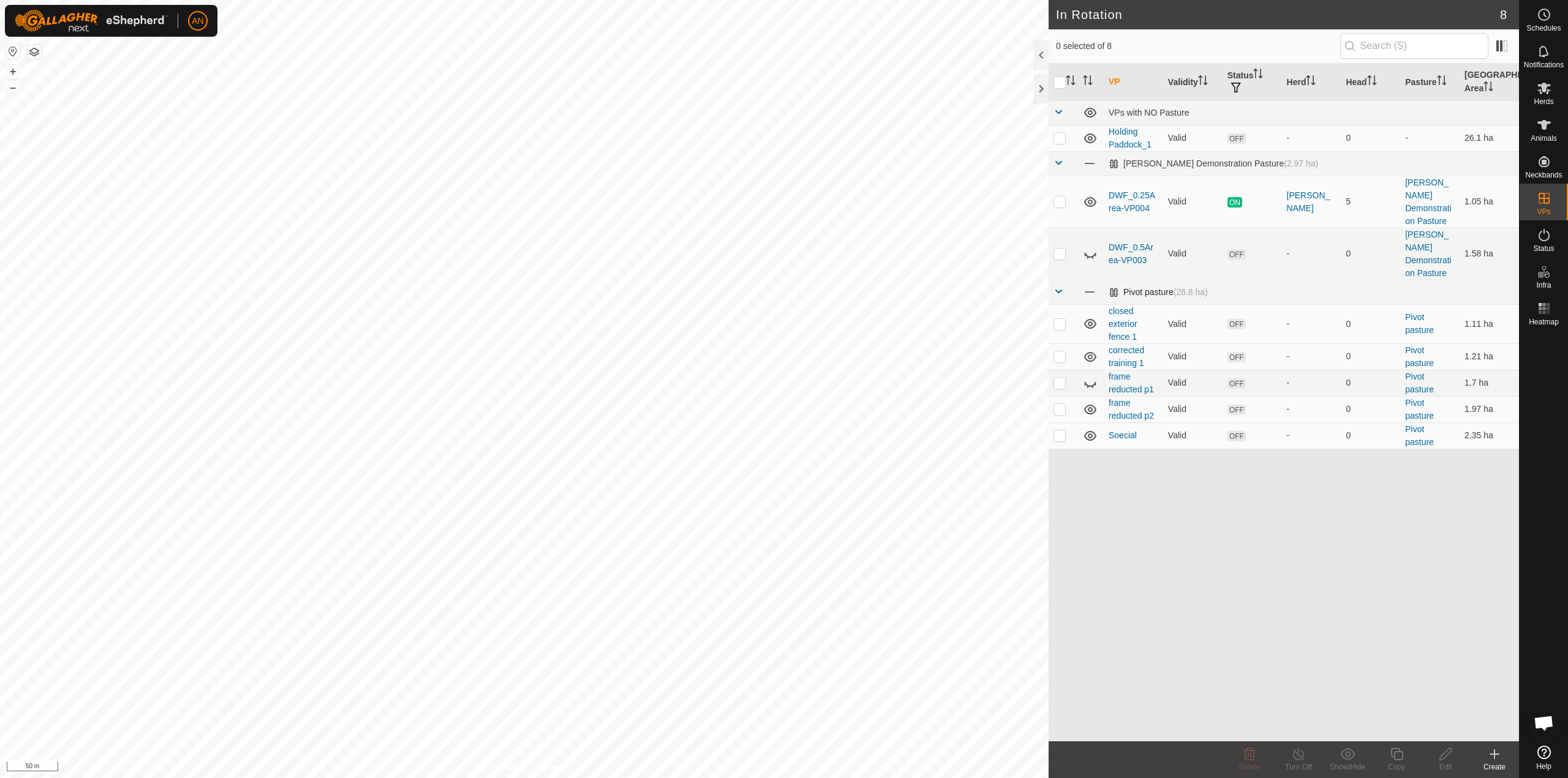
click at [1062, 287] on span at bounding box center [1058, 292] width 10 height 10
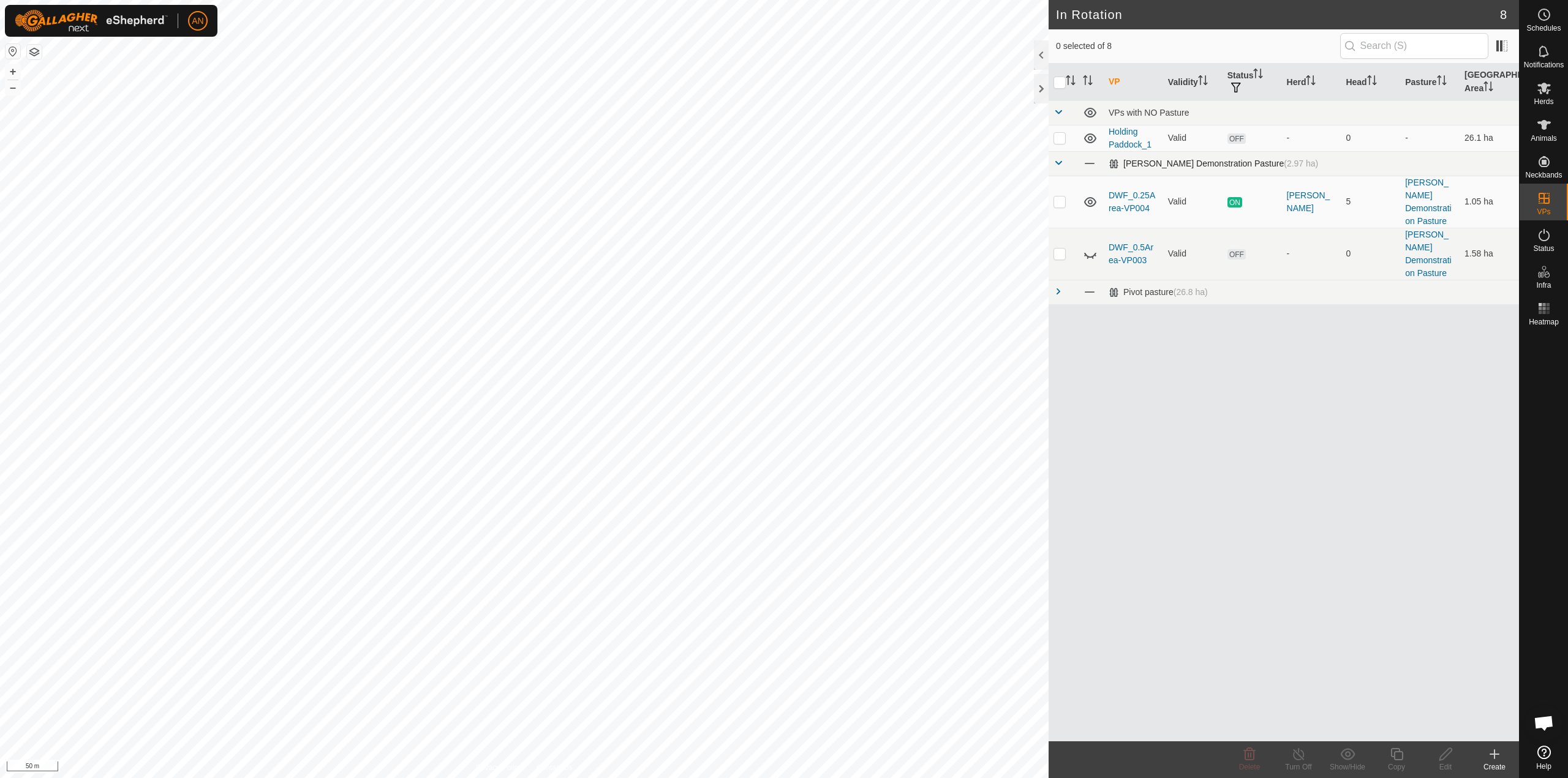
click at [1294, 165] on td "[PERSON_NAME] Demonstration Pasture (2.97 ha)" at bounding box center [1311, 163] width 415 height 25
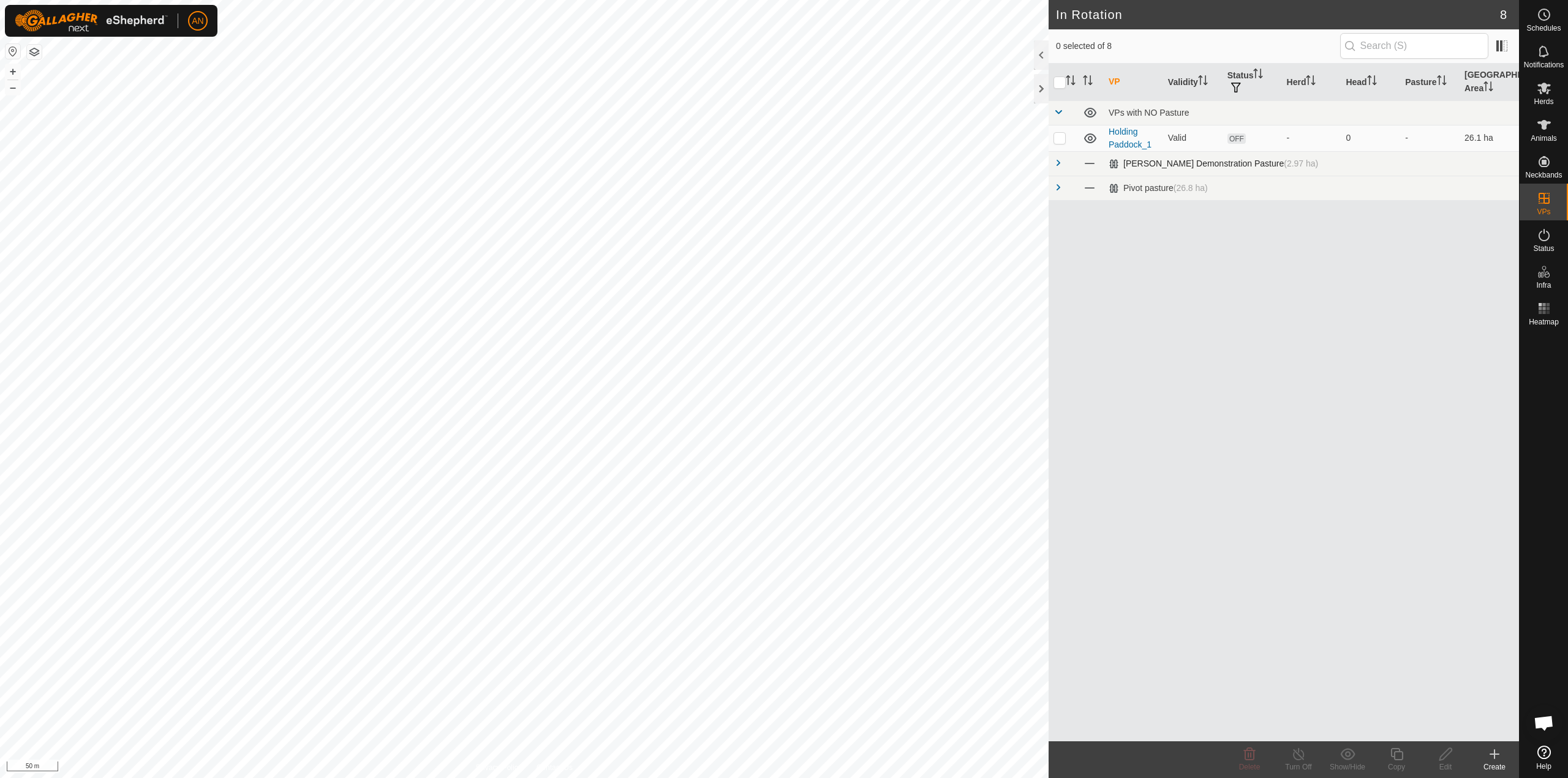
click at [1293, 167] on td "[PERSON_NAME] Demonstration Pasture (2.97 ha)" at bounding box center [1311, 163] width 415 height 25
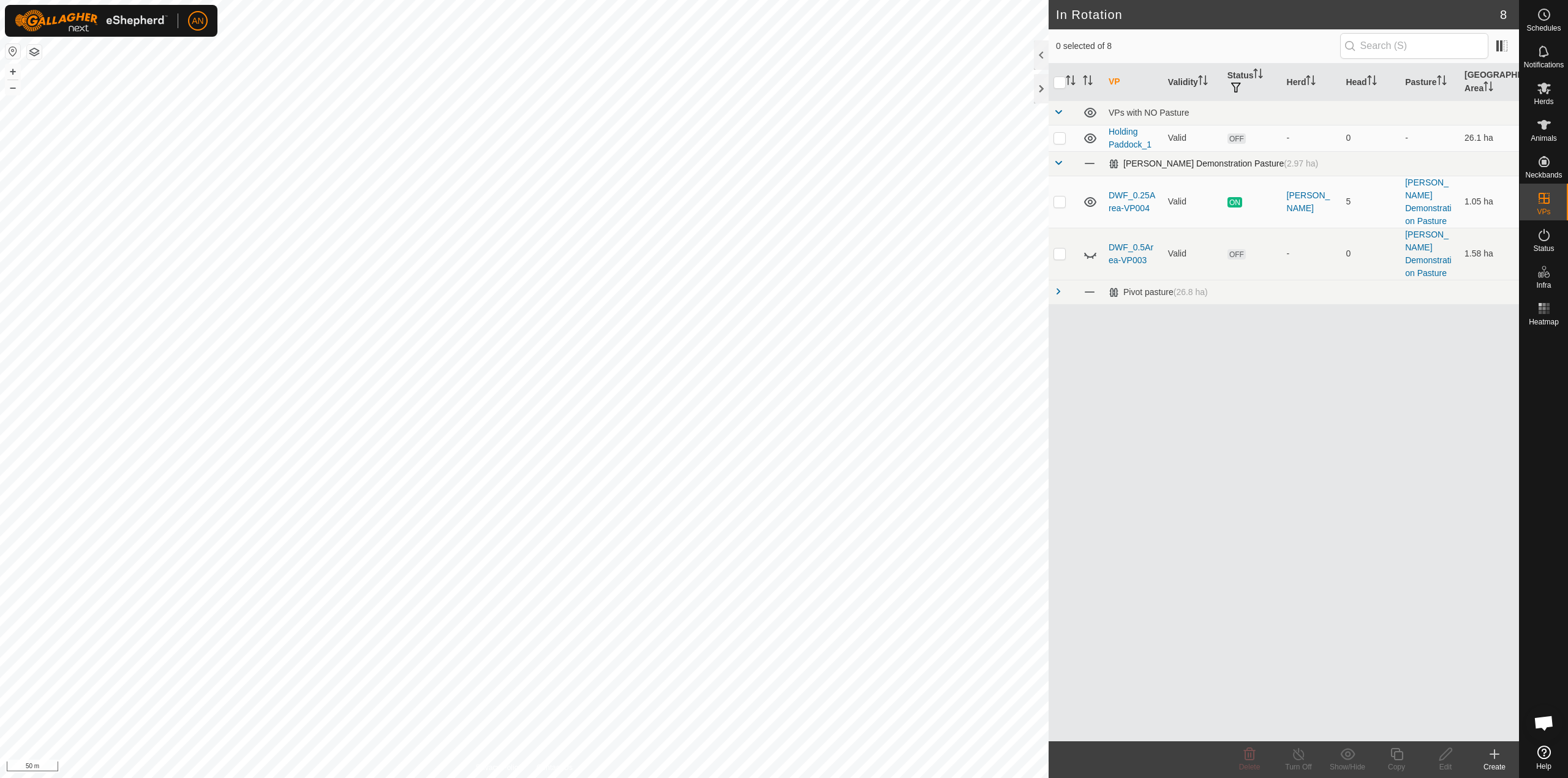
click at [1290, 166] on td "[PERSON_NAME] Demonstration Pasture (2.97 ha)" at bounding box center [1311, 163] width 415 height 25
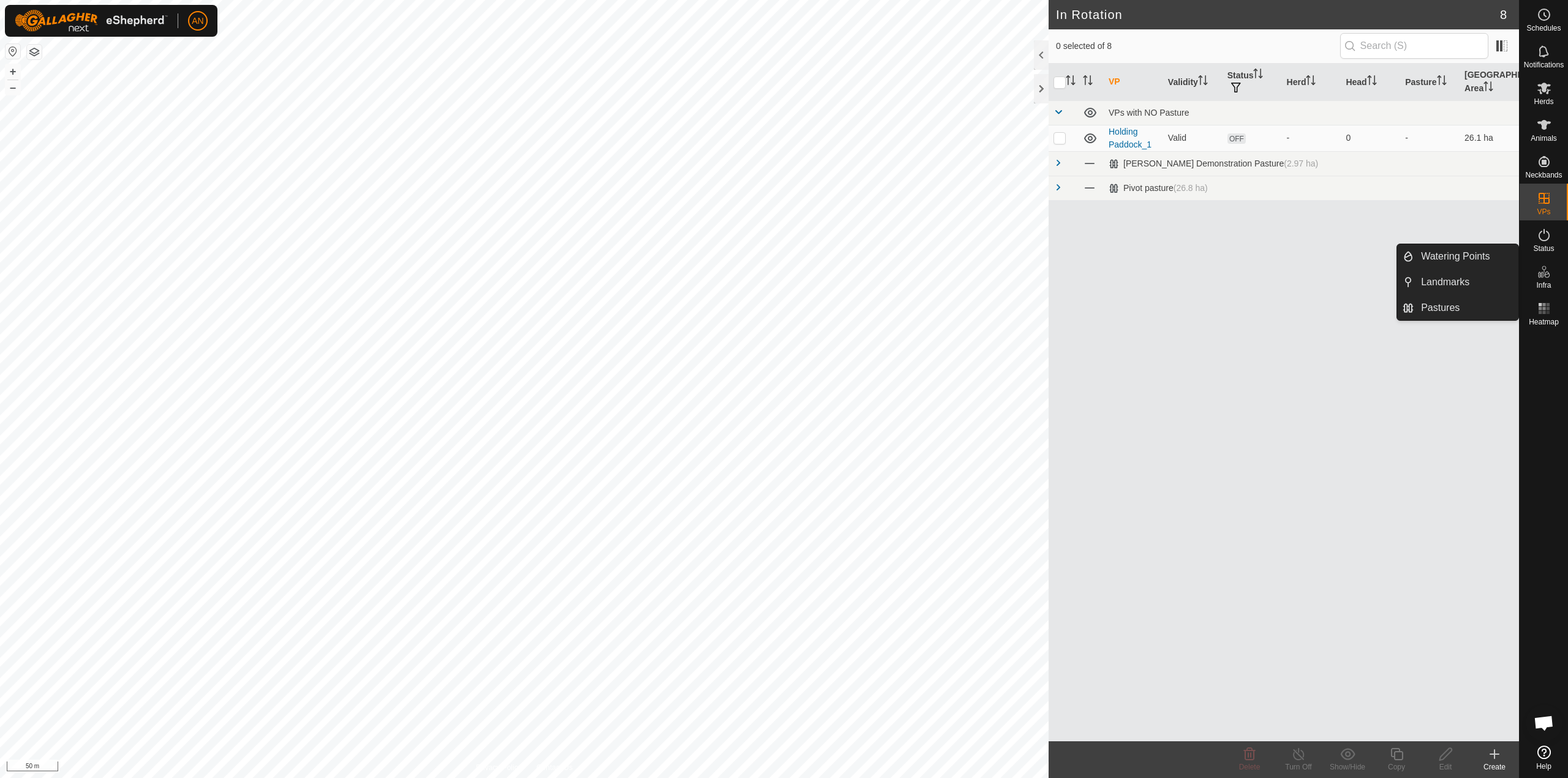
click at [1547, 280] on es-infrastructure-svg-icon at bounding box center [1544, 272] width 22 height 20
click at [1459, 310] on link "Pastures" at bounding box center [1465, 308] width 104 height 25
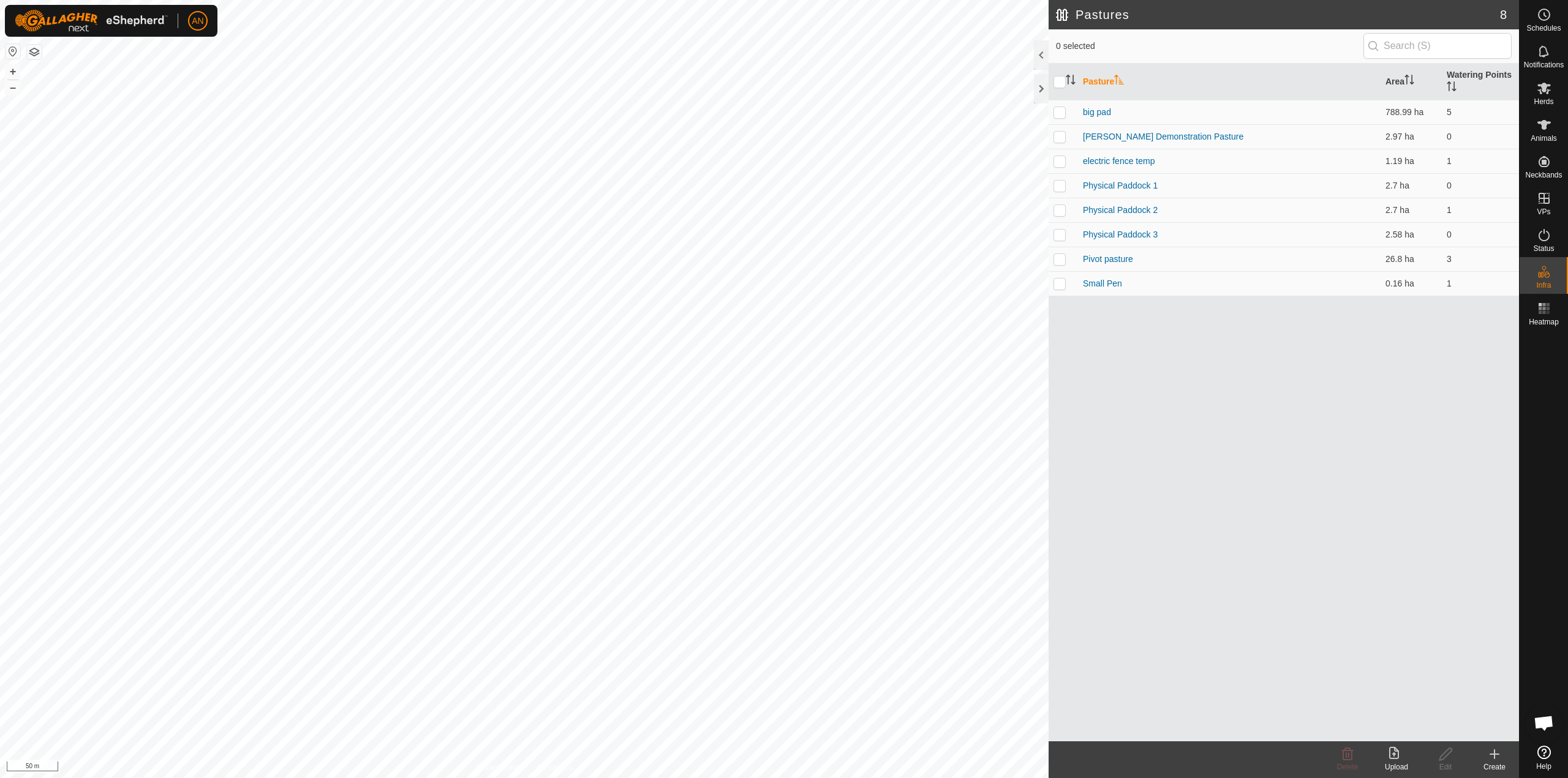
click at [1492, 756] on icon at bounding box center [1495, 754] width 15 height 15
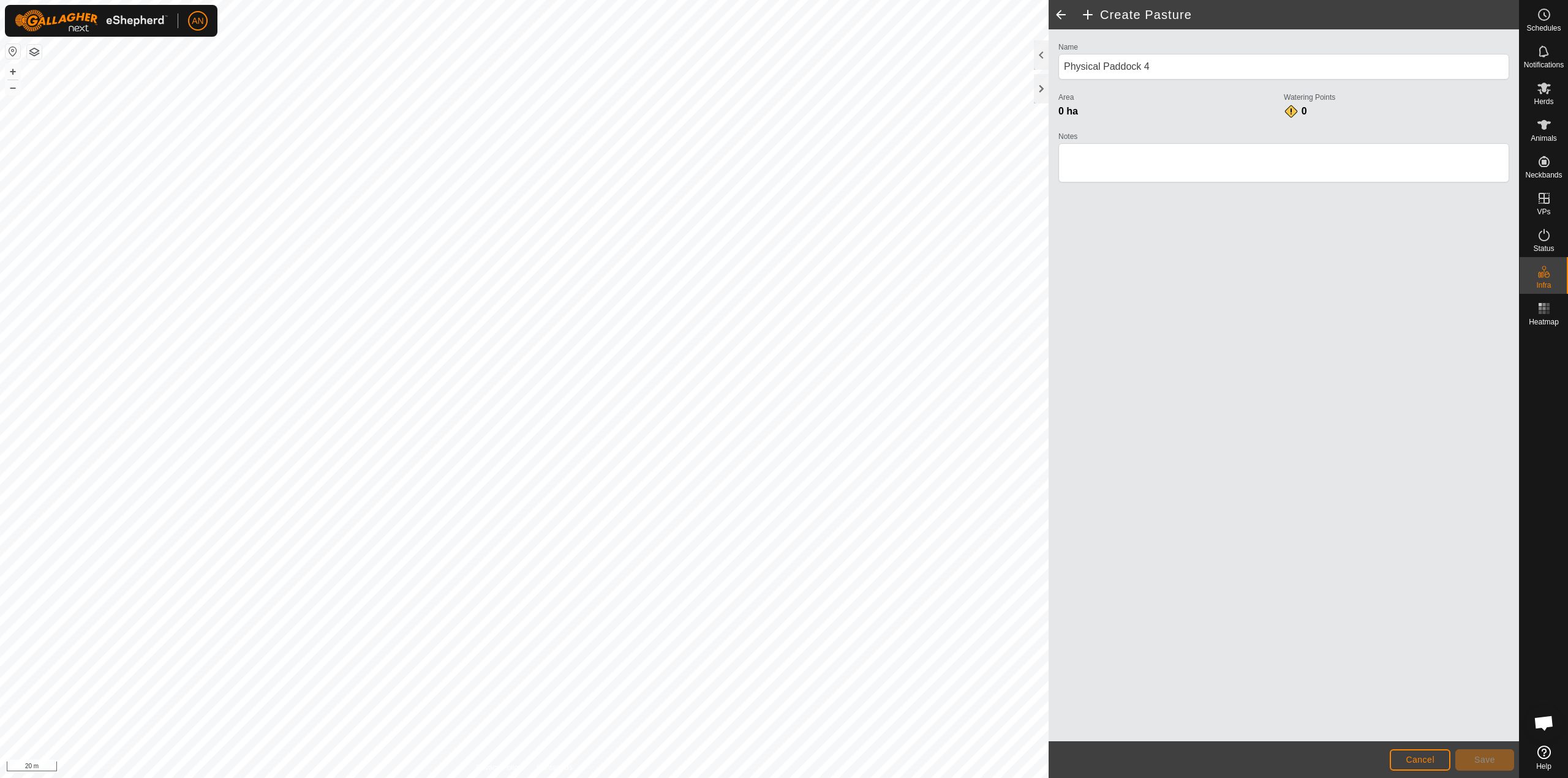
click at [1079, 475] on div "Create Pasture Name Physical Paddock 4 Area 0 ha Watering Points 0 Notes Cancel…" at bounding box center [759, 389] width 1519 height 778
click at [1016, 67] on div "Create Pasture Name Physical Paddock 4 Area 0 ha Watering Points 0 Notes Cancel…" at bounding box center [759, 389] width 1519 height 778
type input "[PERSON_NAME] holding Paddocks"
click at [1475, 757] on span "Save" at bounding box center [1484, 760] width 21 height 10
